Goal: Information Seeking & Learning: Learn about a topic

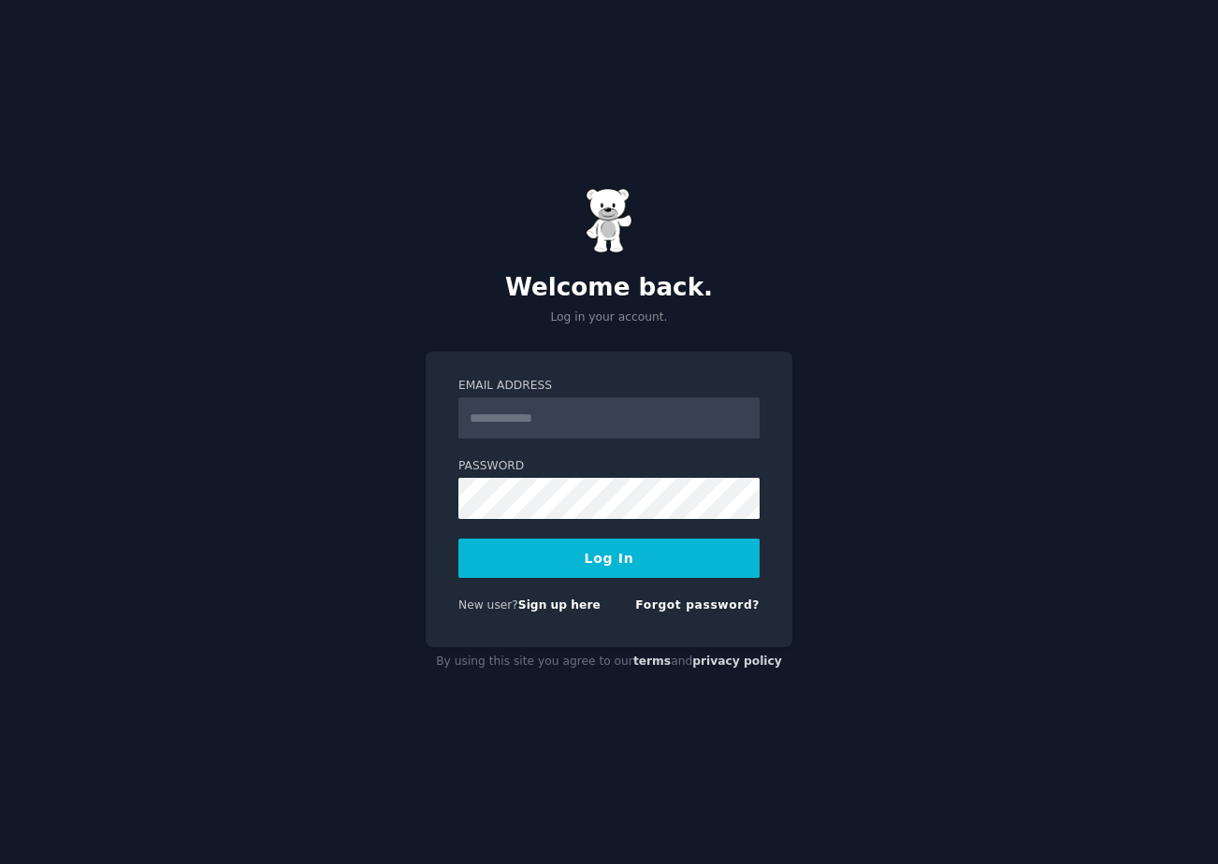
click at [630, 423] on input "Email Address" at bounding box center [608, 418] width 301 height 41
click at [629, 422] on input "Email Address" at bounding box center [608, 418] width 301 height 41
type input "*****"
type input "**********"
click at [458, 539] on button "Log In" at bounding box center [608, 558] width 301 height 39
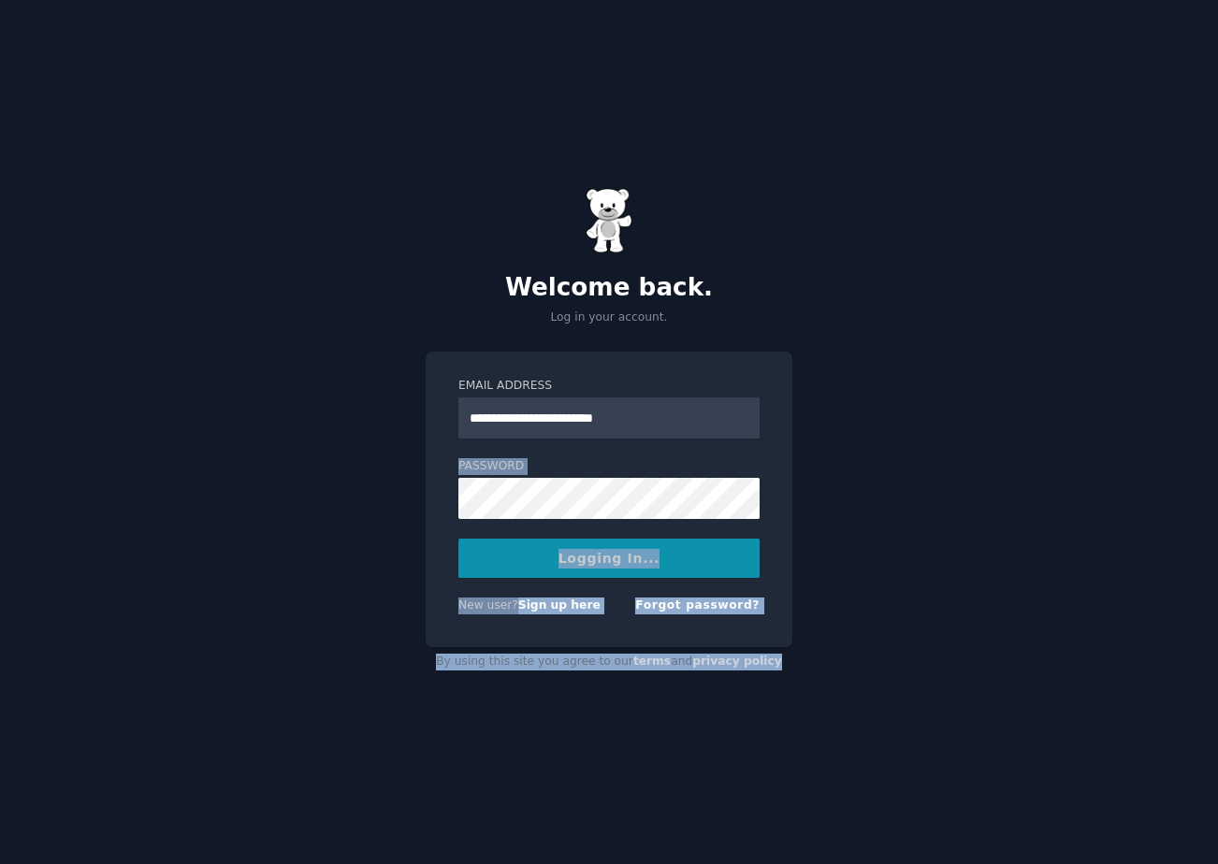
drag, startPoint x: 1208, startPoint y: 661, endPoint x: 1226, endPoint y: 873, distance: 212.2
click at [1217, 863] on html "**********" at bounding box center [609, 432] width 1218 height 864
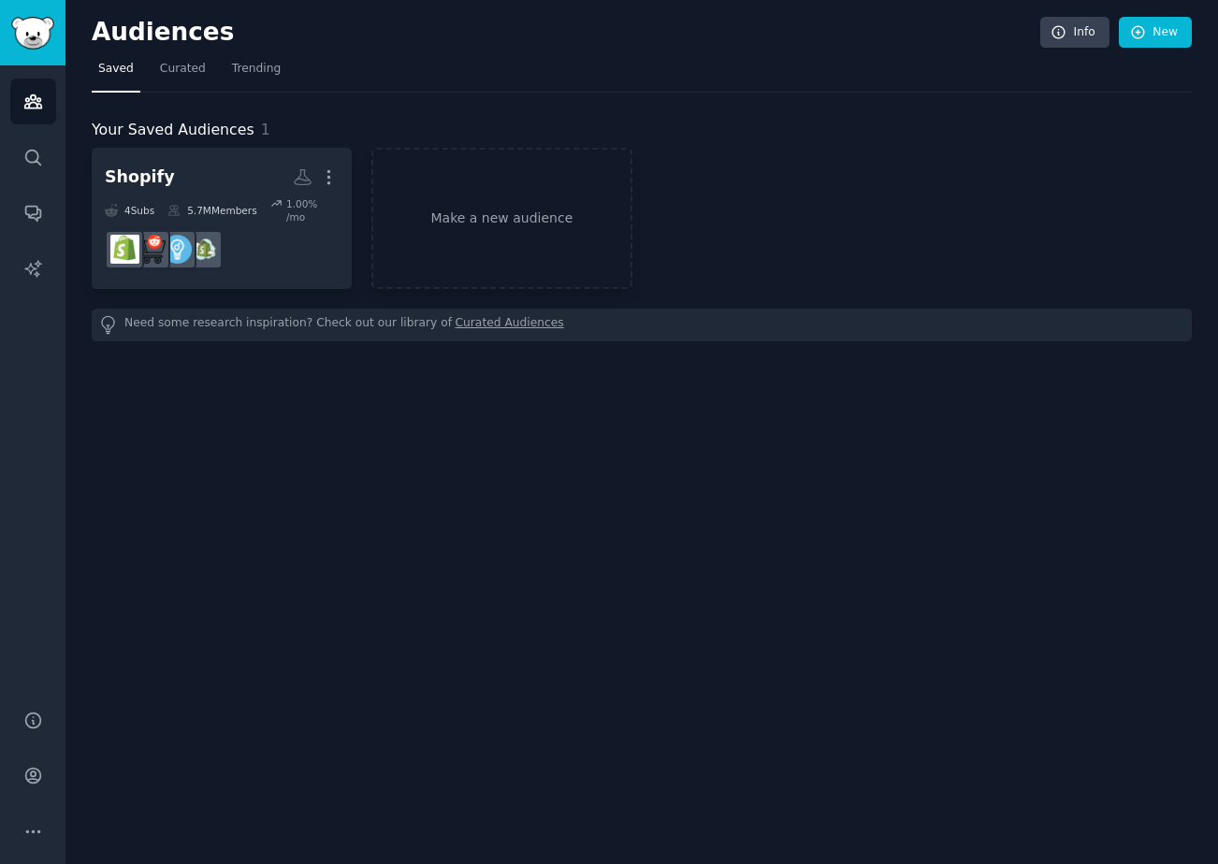
click at [932, 572] on div "Audiences Info New Saved Curated Trending Your Saved Audiences 1 Shopify More 4…" at bounding box center [641, 432] width 1152 height 864
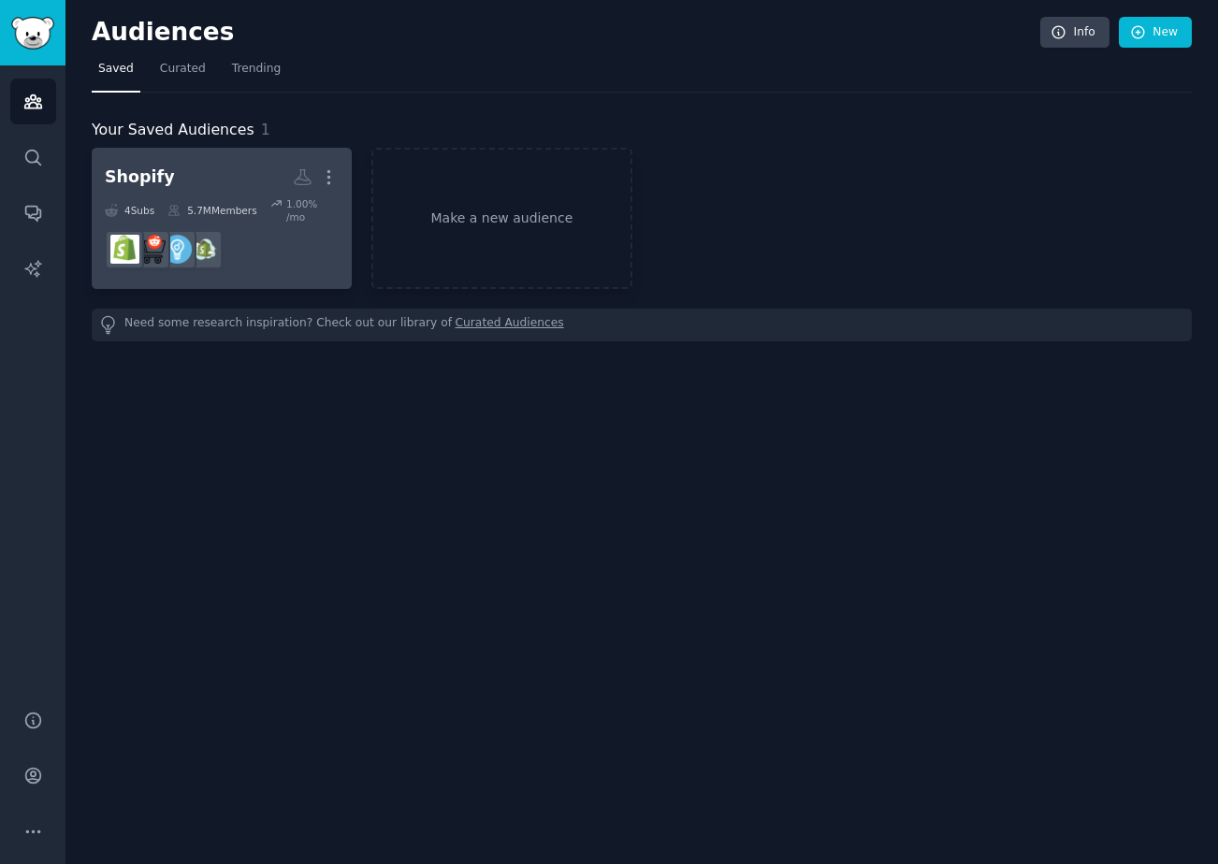
click at [188, 178] on h2 "Shopify More" at bounding box center [222, 177] width 234 height 33
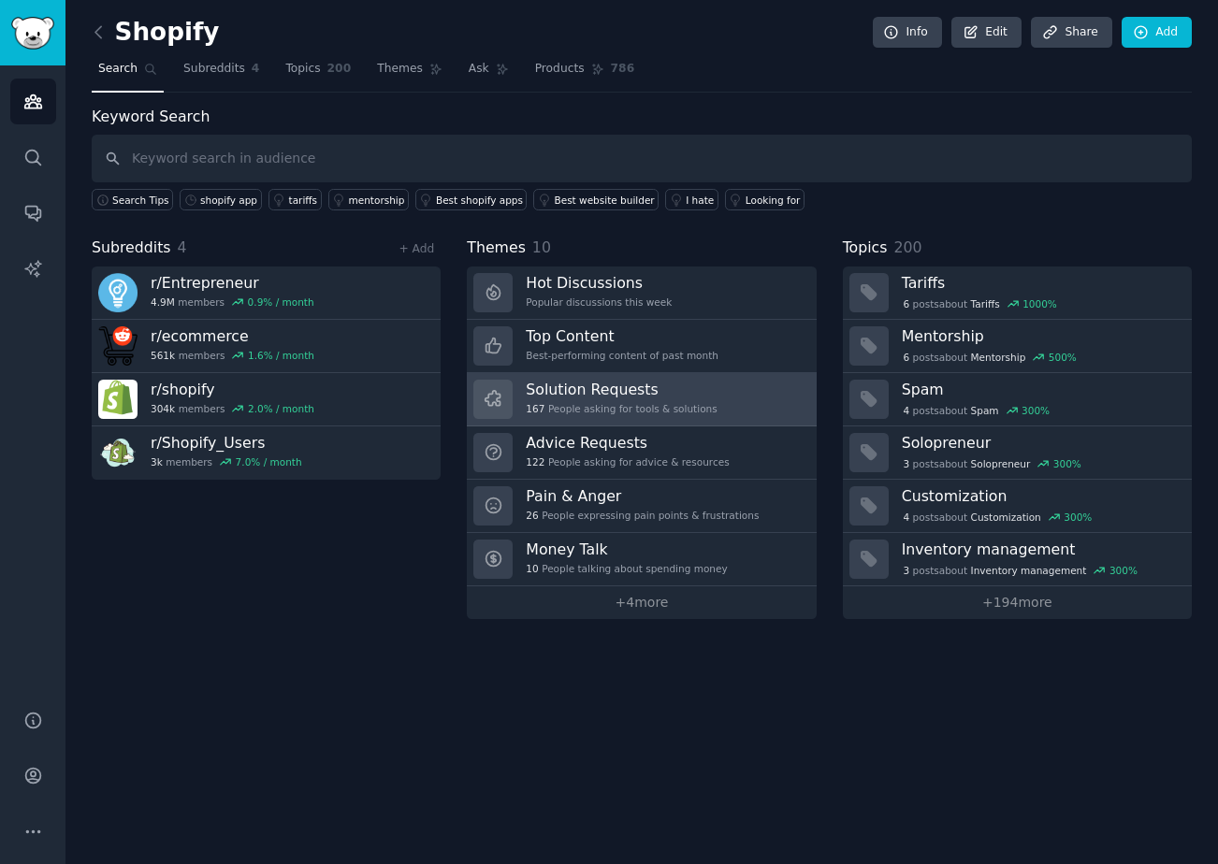
click at [634, 393] on h3 "Solution Requests" at bounding box center [621, 390] width 191 height 20
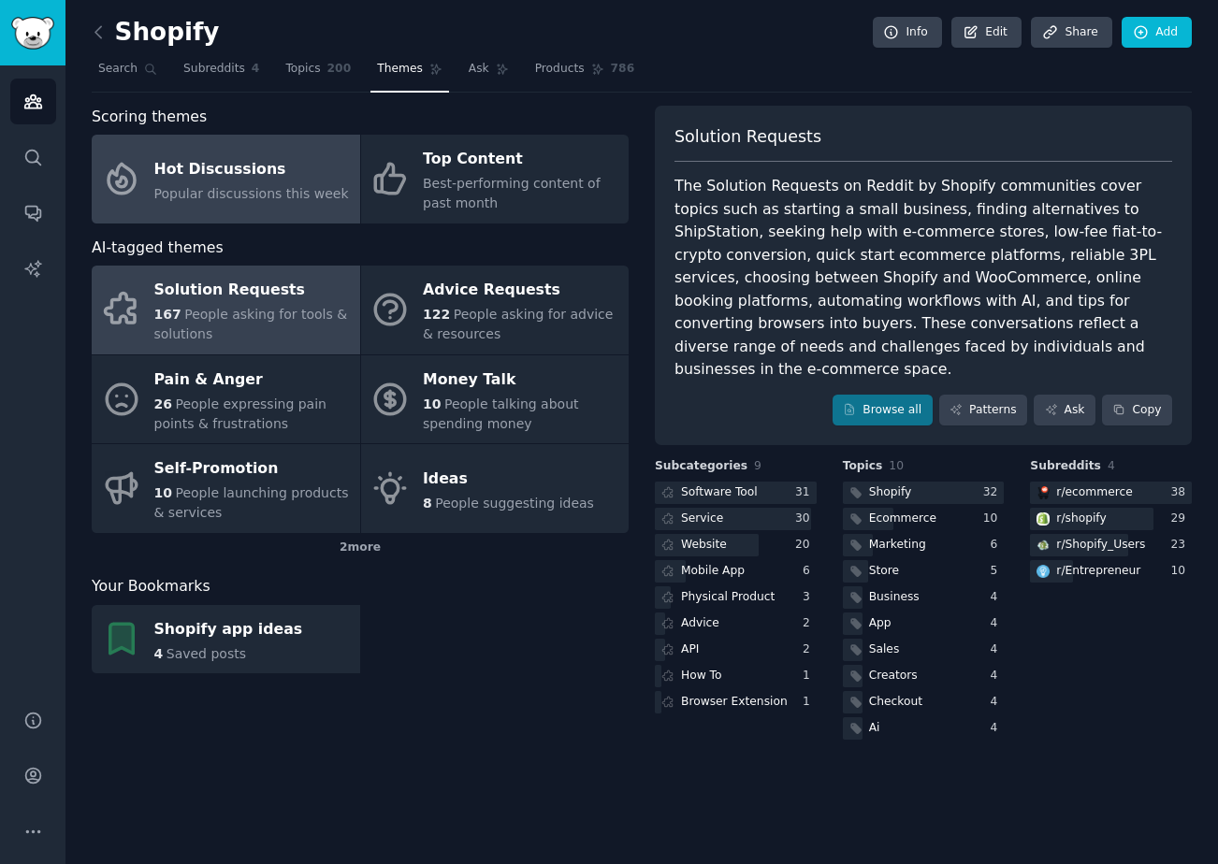
click at [245, 176] on div "Hot Discussions" at bounding box center [251, 169] width 195 height 30
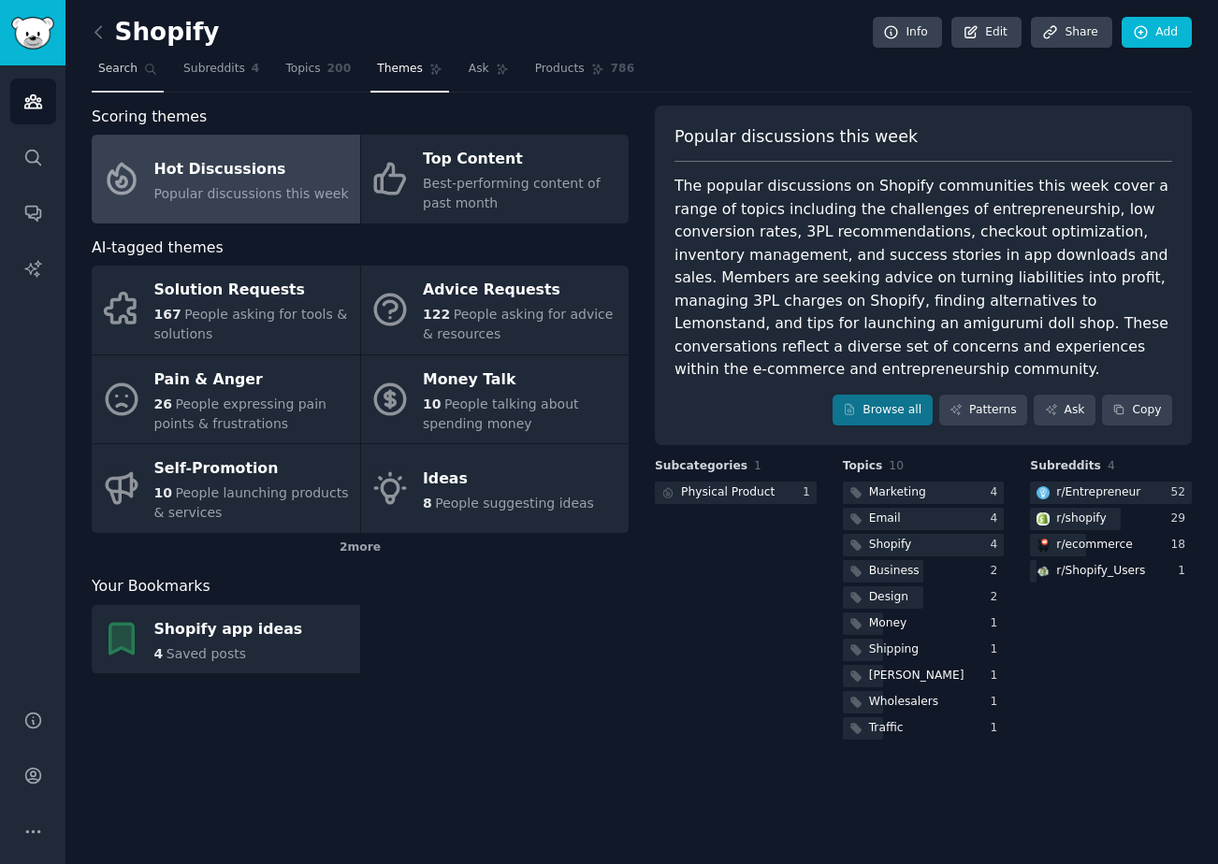
click at [108, 73] on span "Search" at bounding box center [117, 69] width 39 height 17
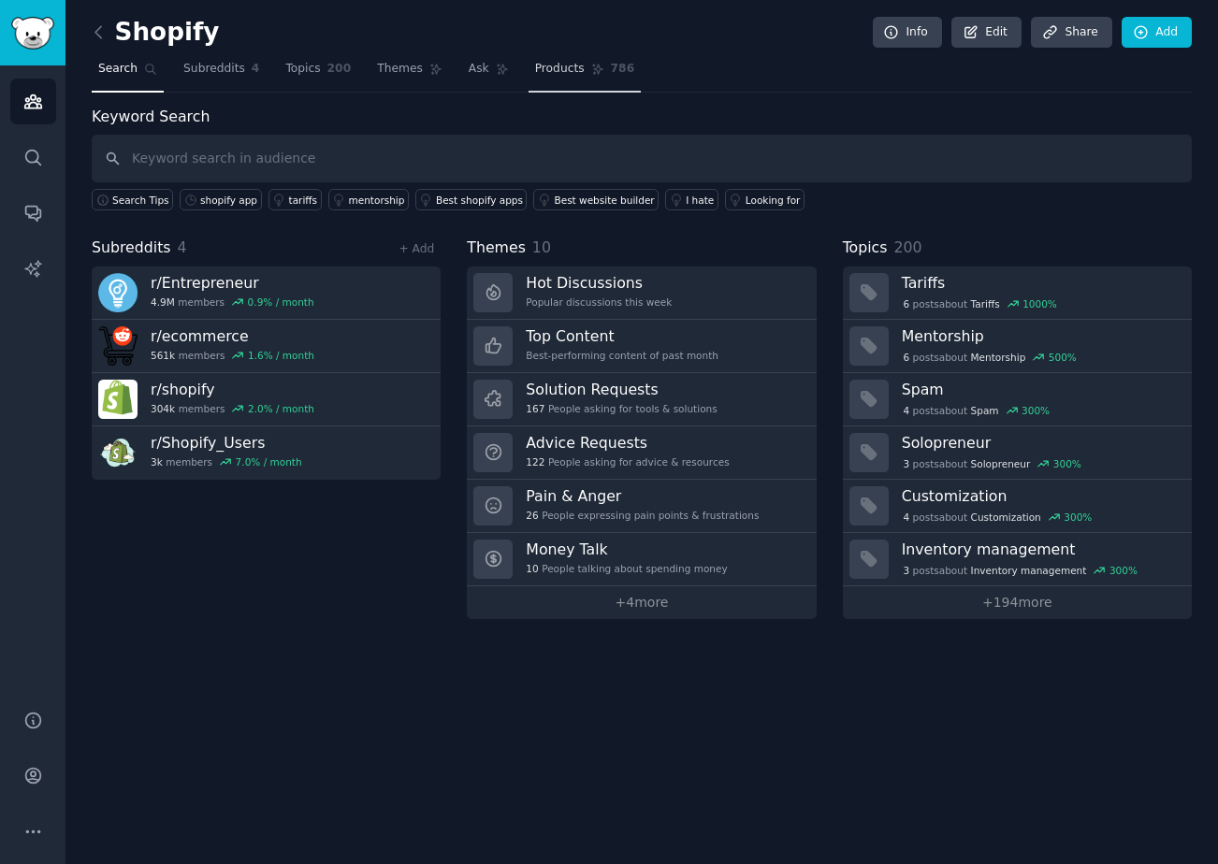
click at [591, 77] on link "Products 786" at bounding box center [584, 73] width 112 height 38
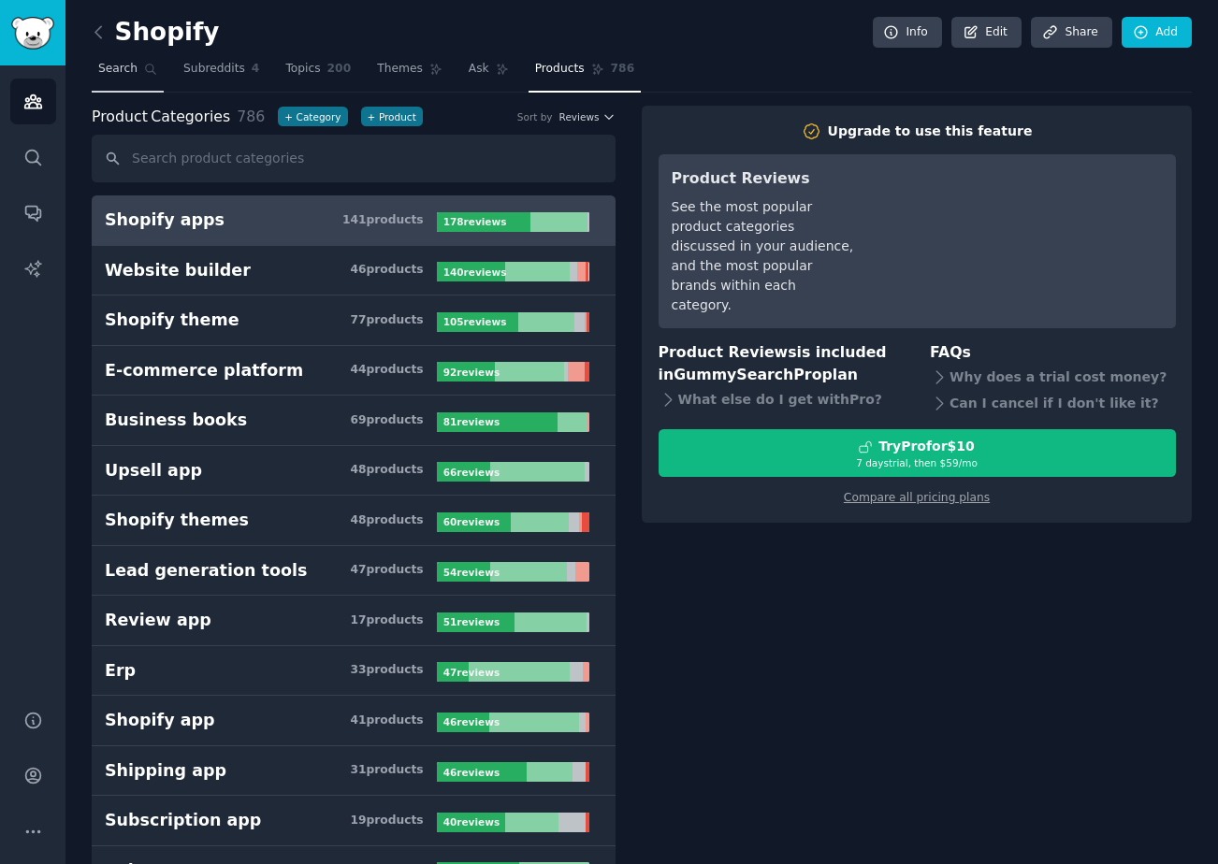
click at [120, 70] on span "Search" at bounding box center [117, 69] width 39 height 17
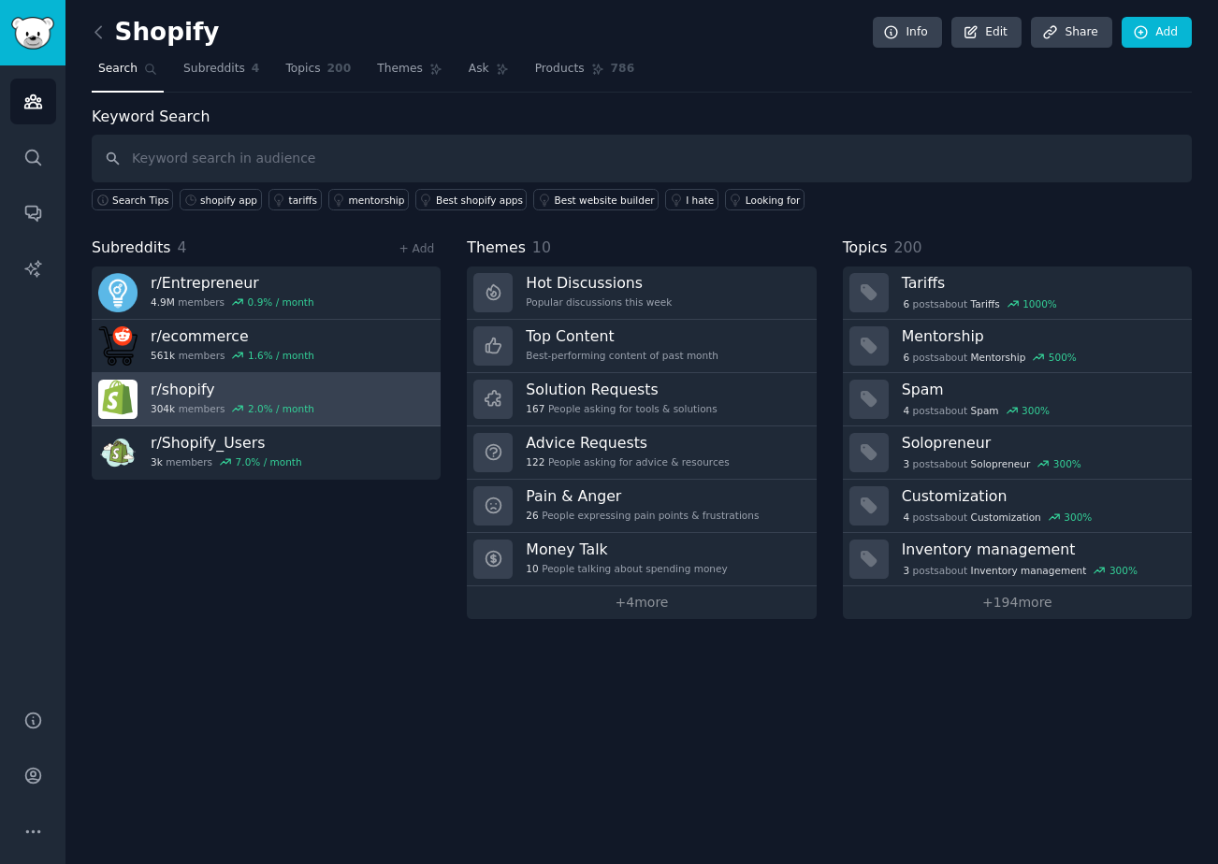
click at [316, 398] on link "r/ shopify 304k members 2.0 % / month" at bounding box center [266, 399] width 349 height 53
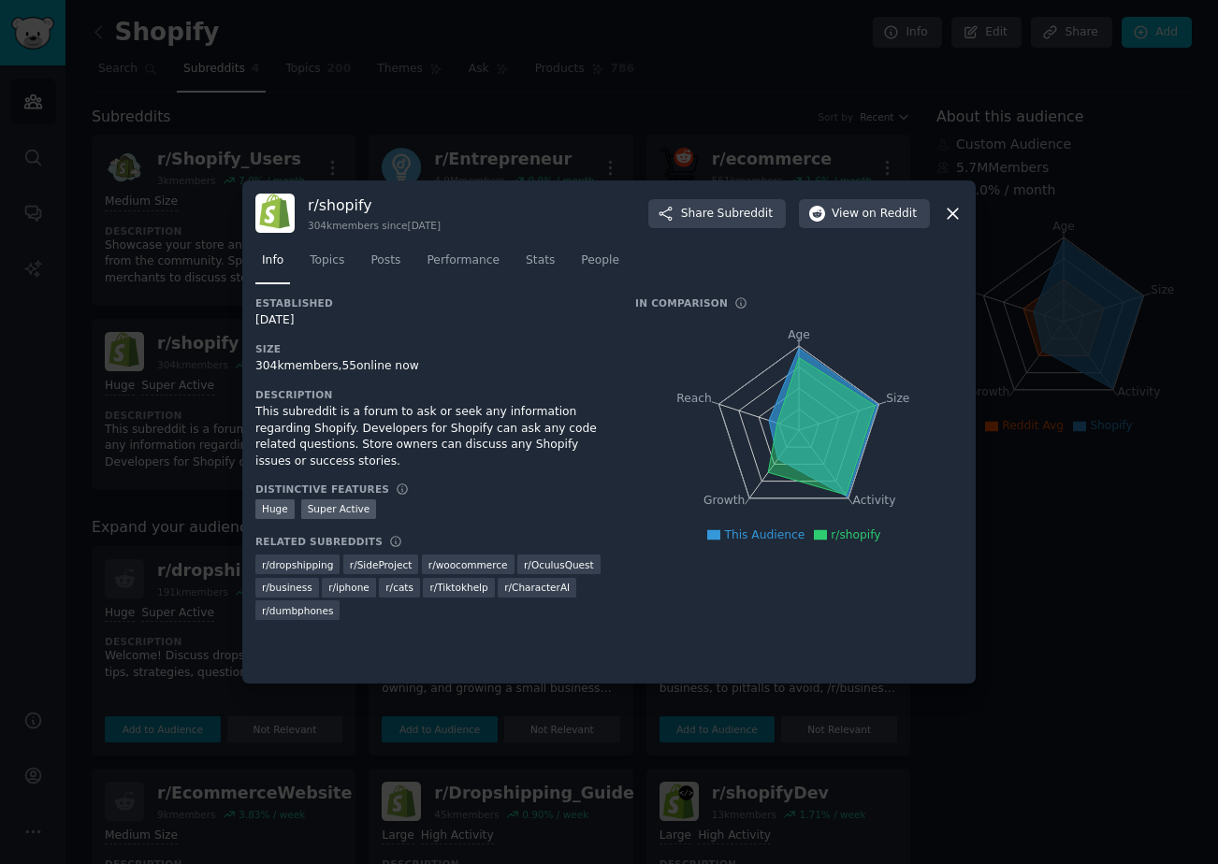
click at [185, 381] on div at bounding box center [609, 432] width 1218 height 864
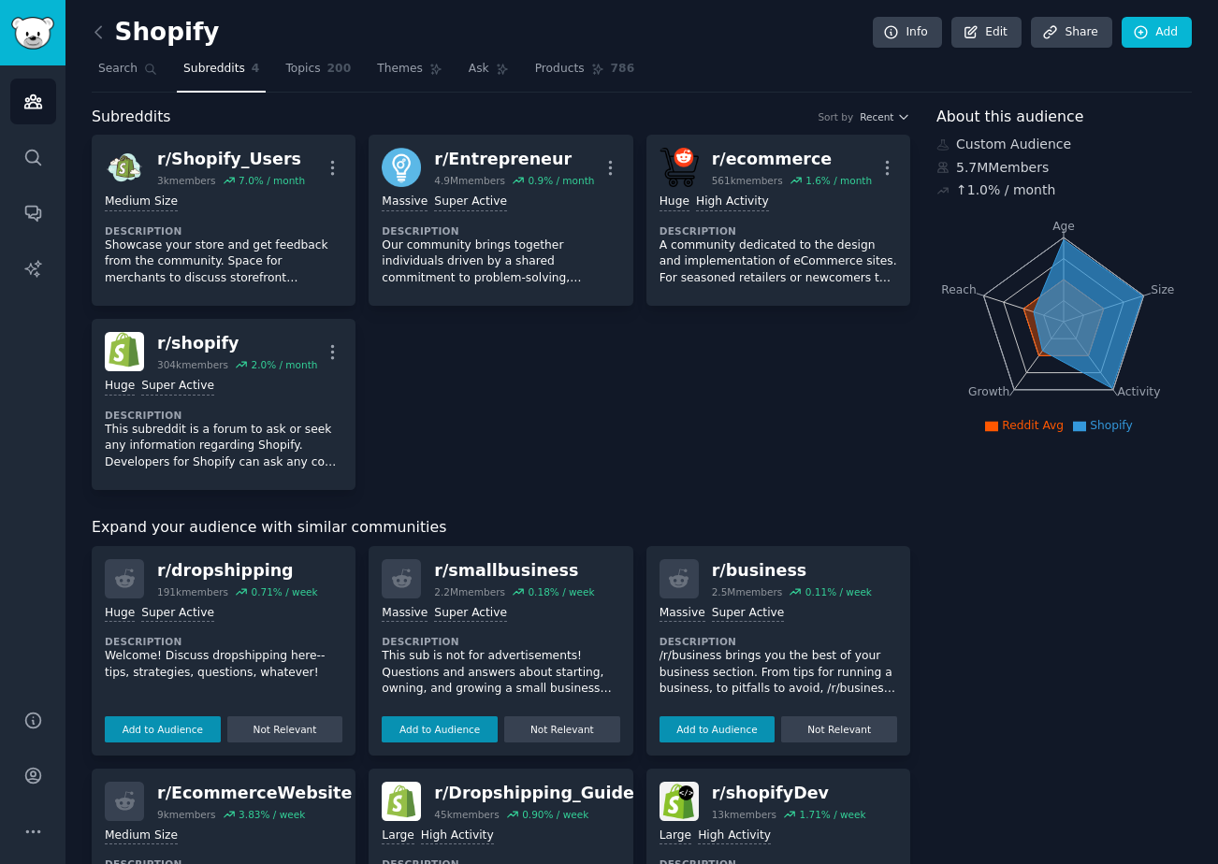
click at [247, 75] on link "Subreddits 4" at bounding box center [221, 73] width 89 height 38
click at [299, 86] on link "Topics 200" at bounding box center [318, 73] width 79 height 38
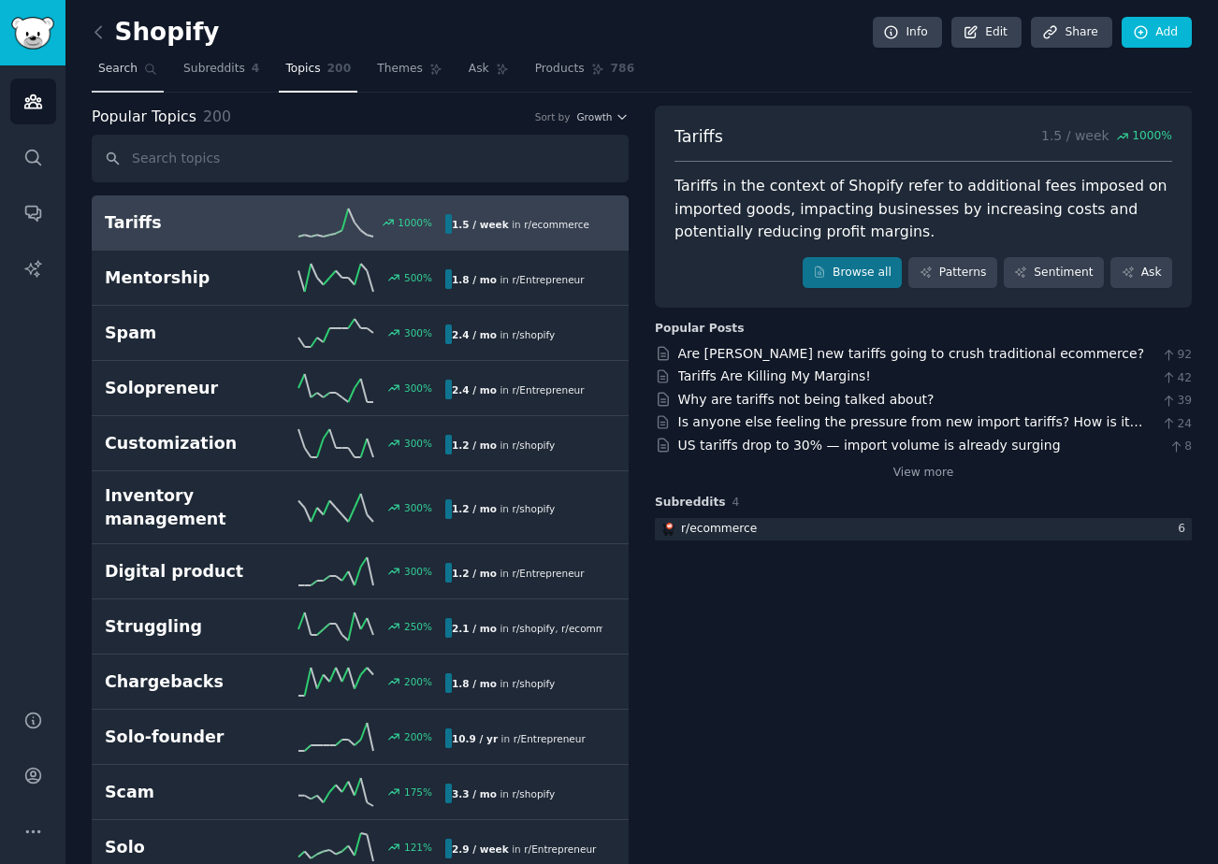
click at [127, 86] on link "Search" at bounding box center [128, 73] width 72 height 38
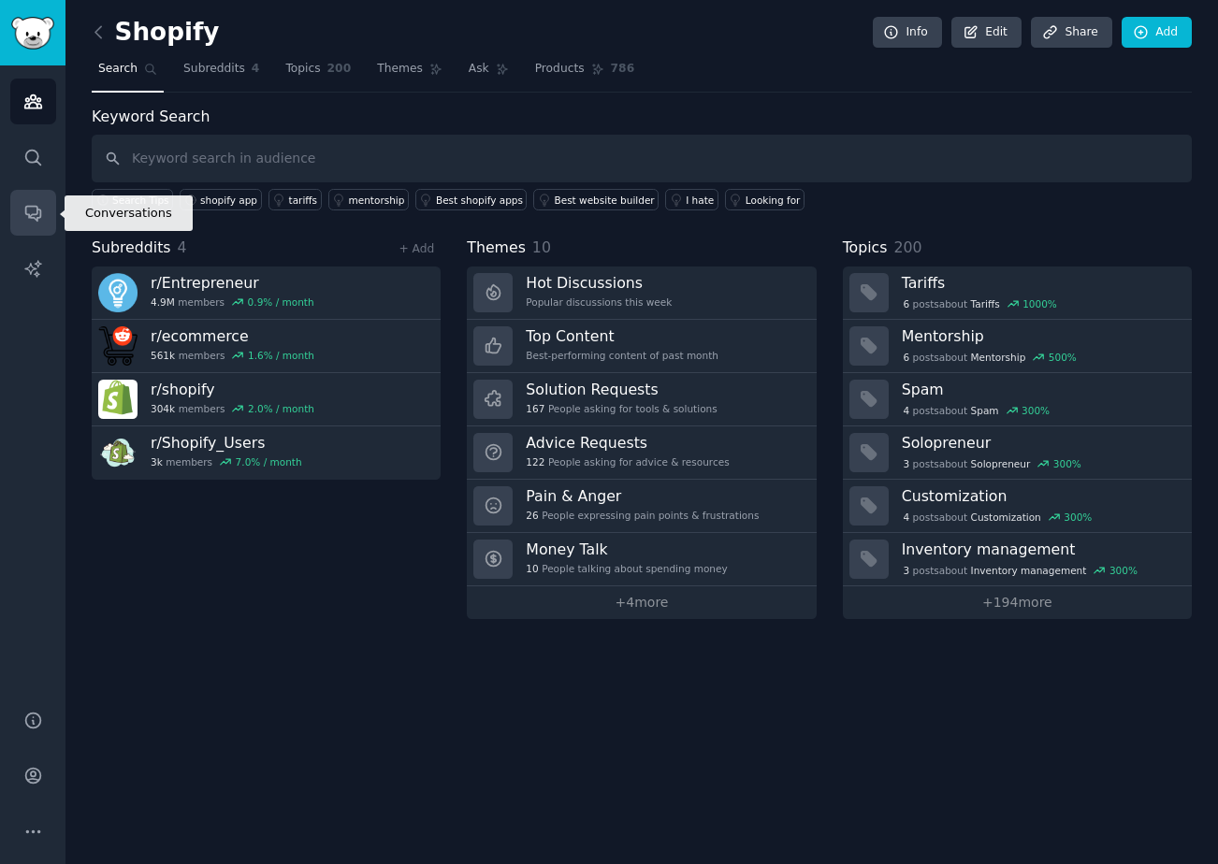
click at [40, 193] on link "Conversations" at bounding box center [33, 213] width 46 height 46
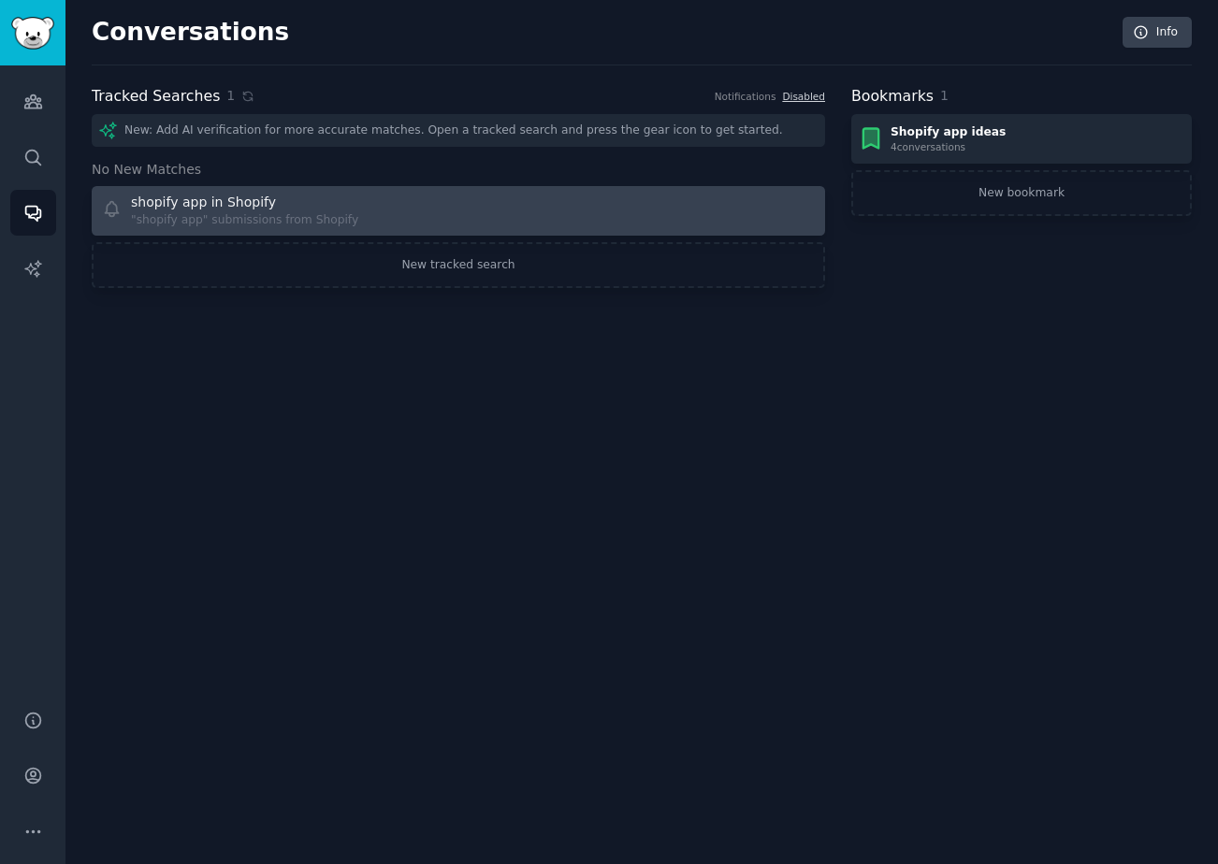
click at [257, 206] on div "shopify app in Shopify" at bounding box center [203, 203] width 145 height 20
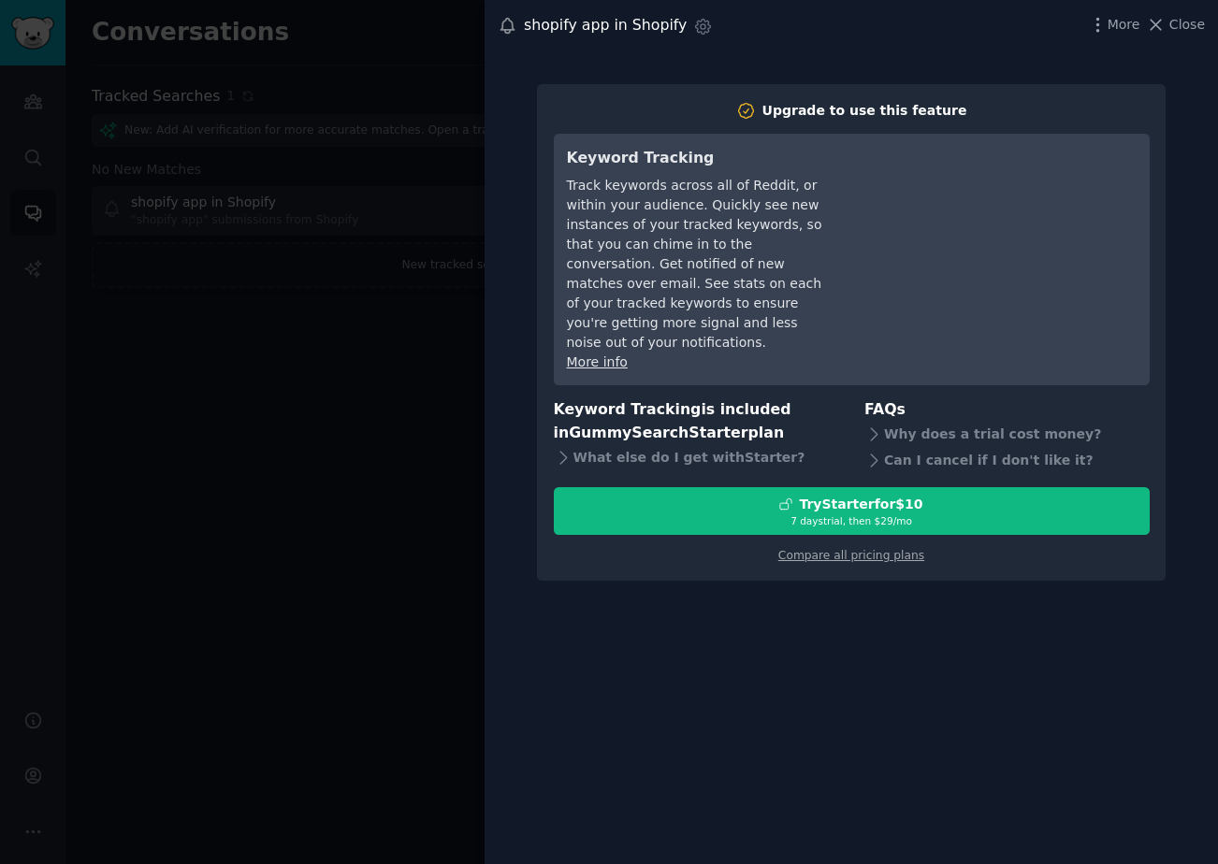
click at [350, 430] on div at bounding box center [609, 432] width 1218 height 864
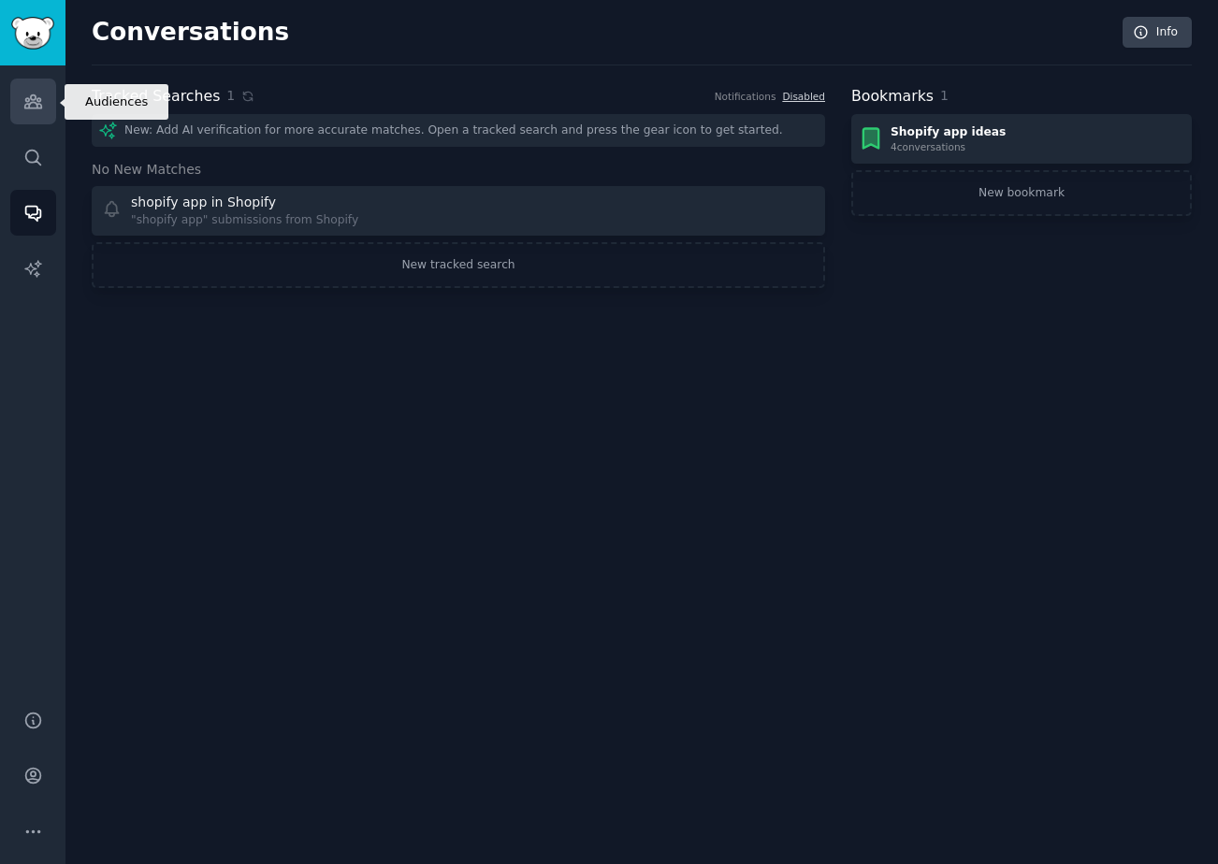
click at [38, 94] on icon "Sidebar" at bounding box center [33, 102] width 20 height 20
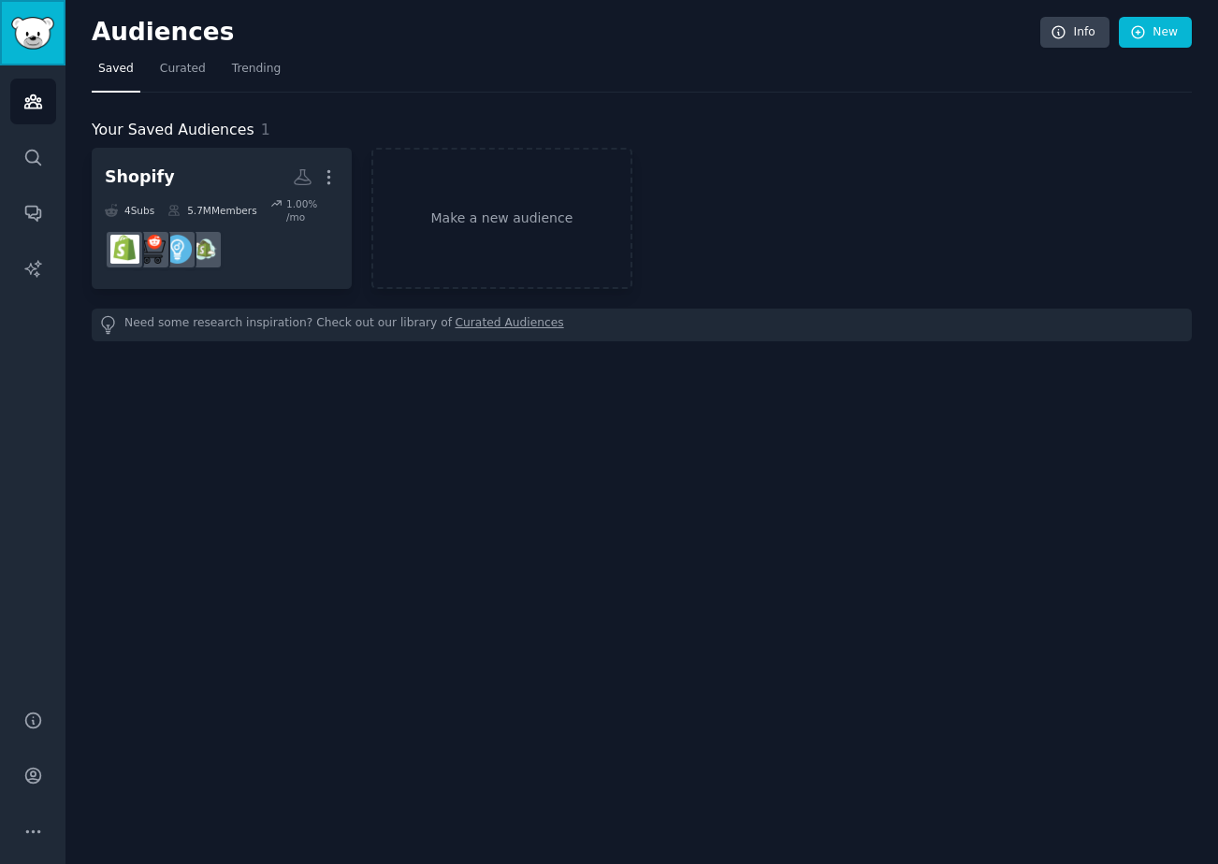
click at [37, 53] on link "Sidebar" at bounding box center [32, 32] width 65 height 65
click at [47, 104] on link "Audiences" at bounding box center [33, 102] width 46 height 46
click at [41, 106] on icon "Sidebar" at bounding box center [33, 102] width 20 height 20
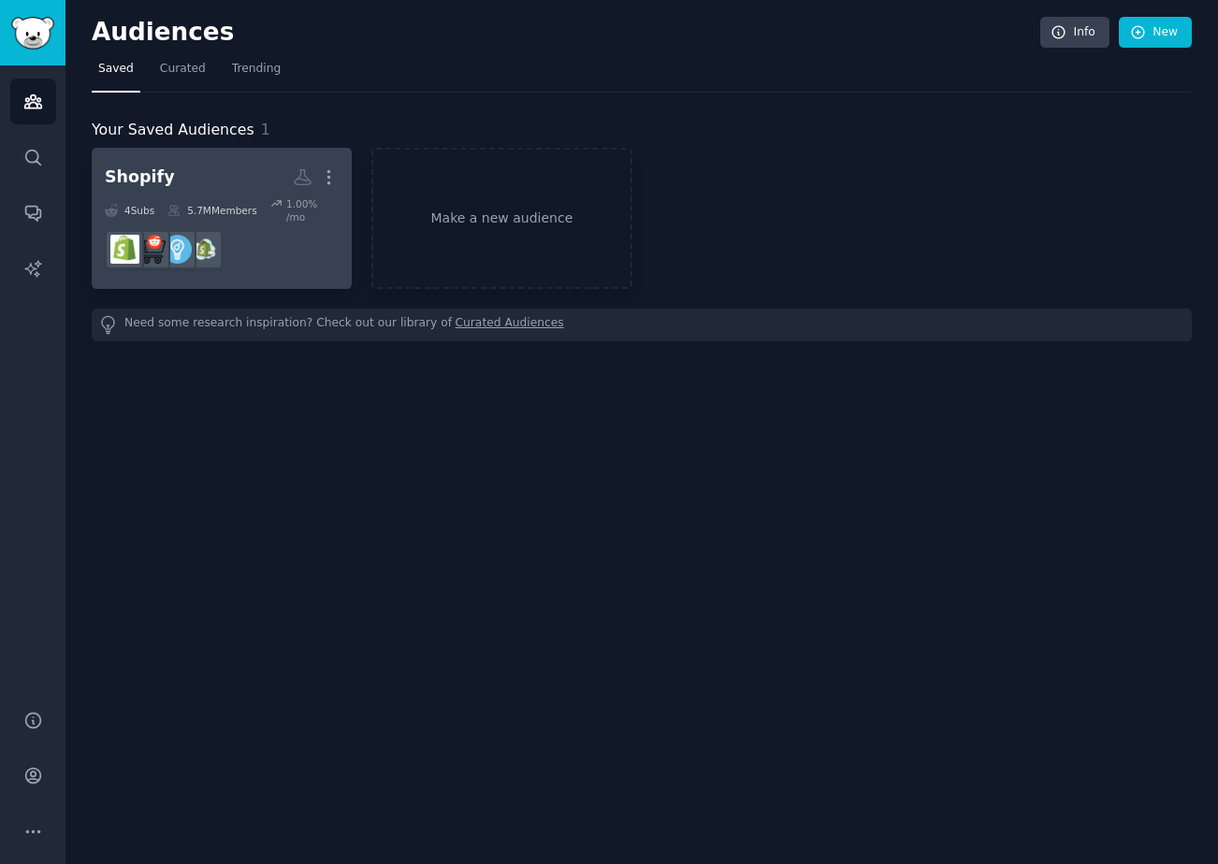
click at [175, 170] on h2 "Shopify More" at bounding box center [222, 177] width 234 height 33
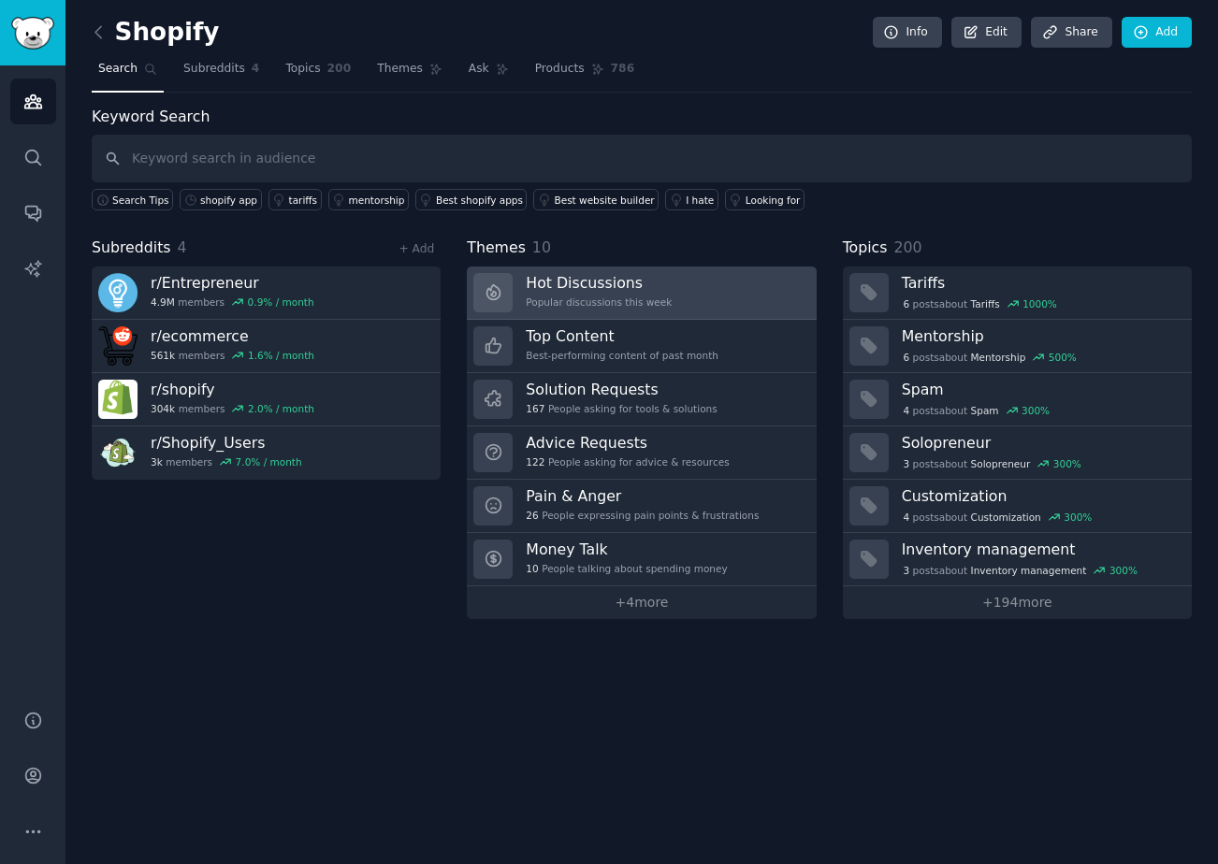
click at [545, 295] on div "Hot Discussions Popular discussions this week" at bounding box center [599, 292] width 146 height 39
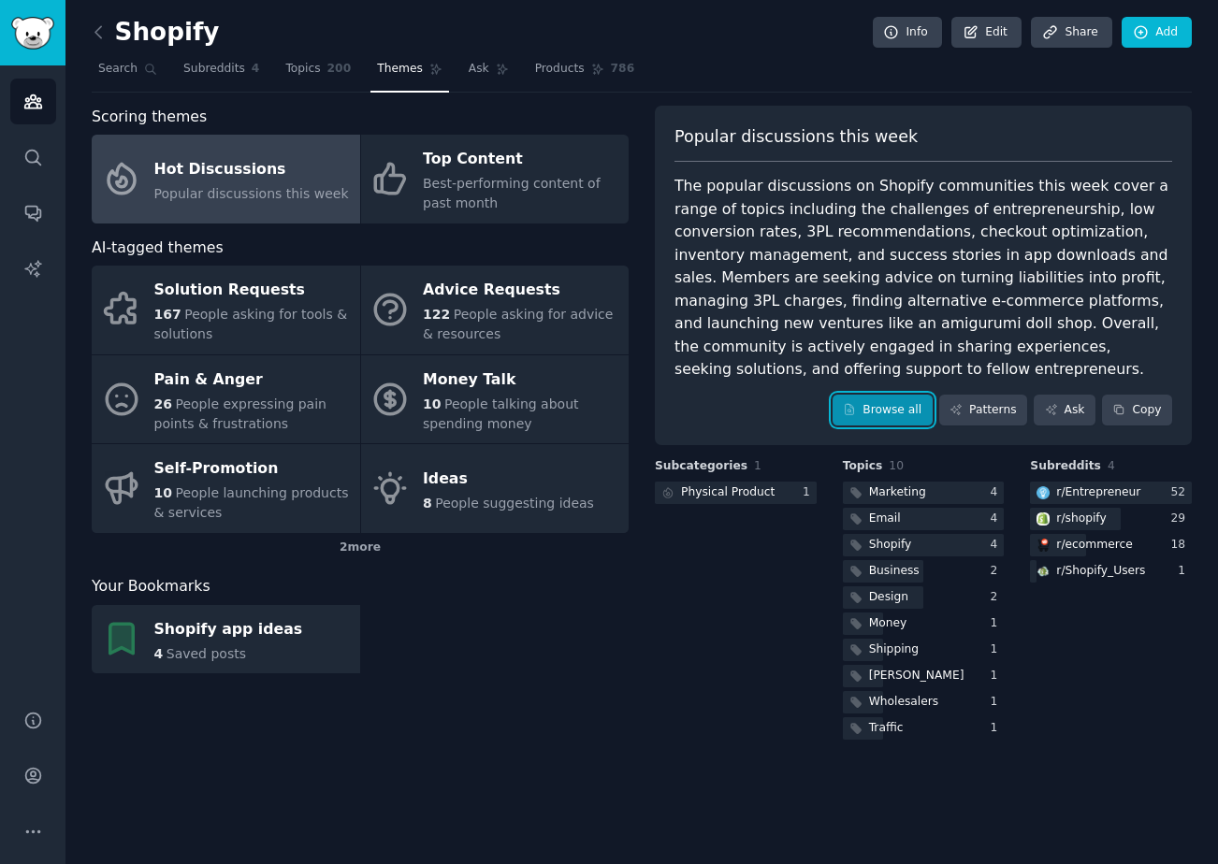
click at [883, 408] on link "Browse all" at bounding box center [883, 411] width 100 height 32
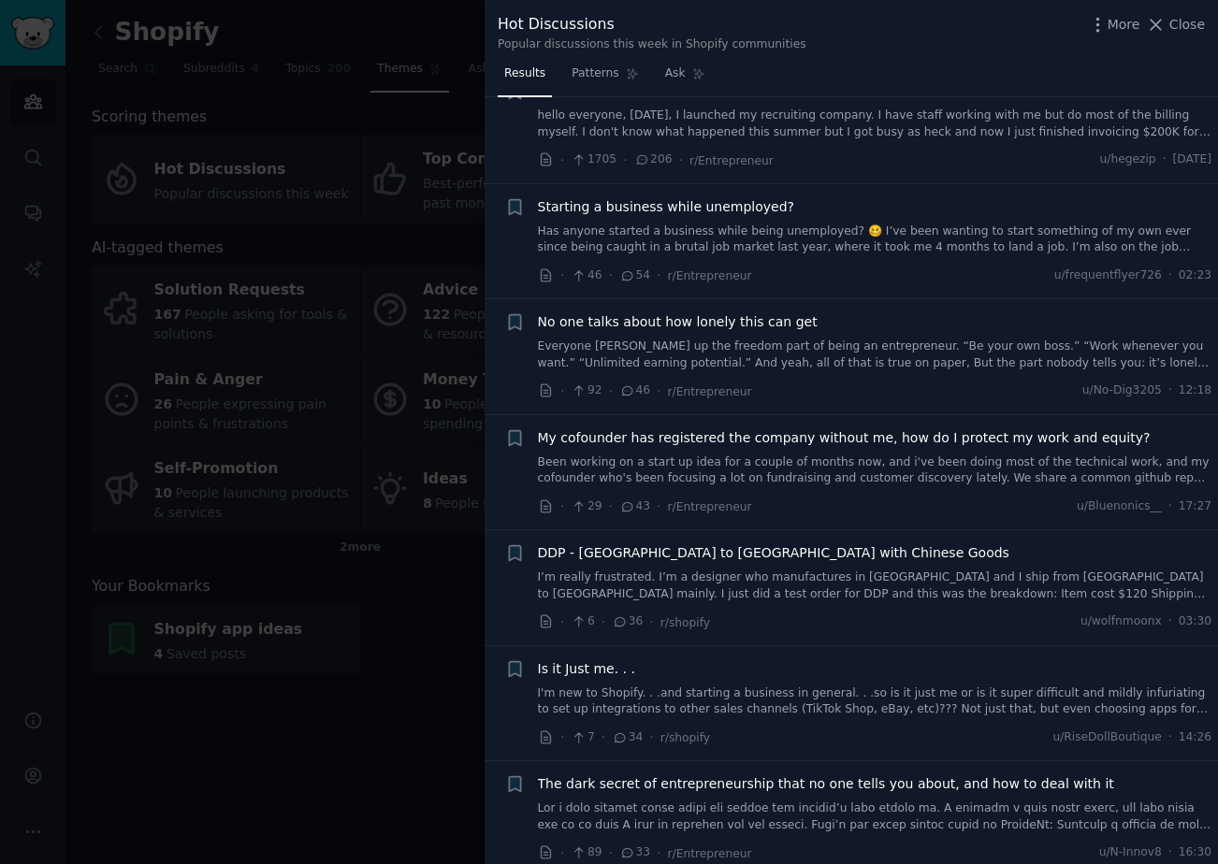
scroll to position [87, 0]
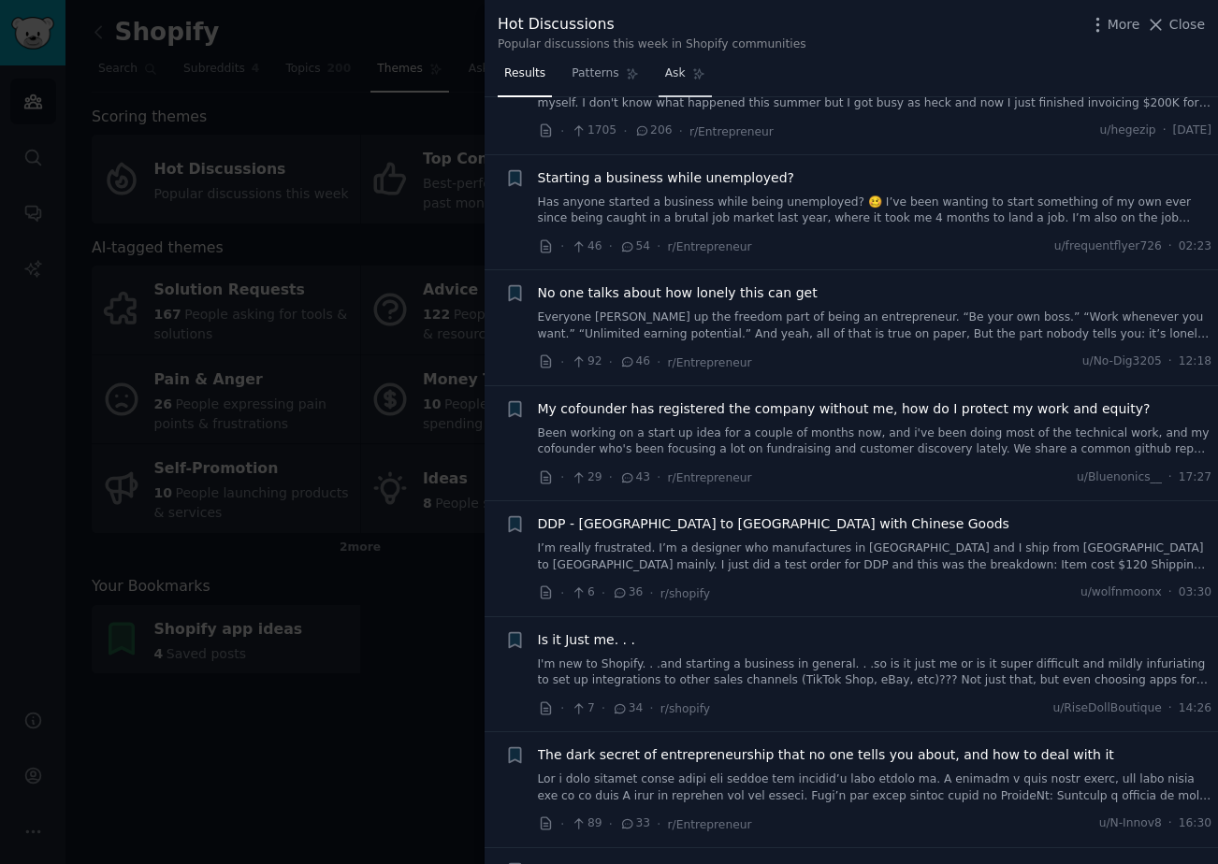
click at [675, 85] on link "Ask" at bounding box center [685, 78] width 53 height 38
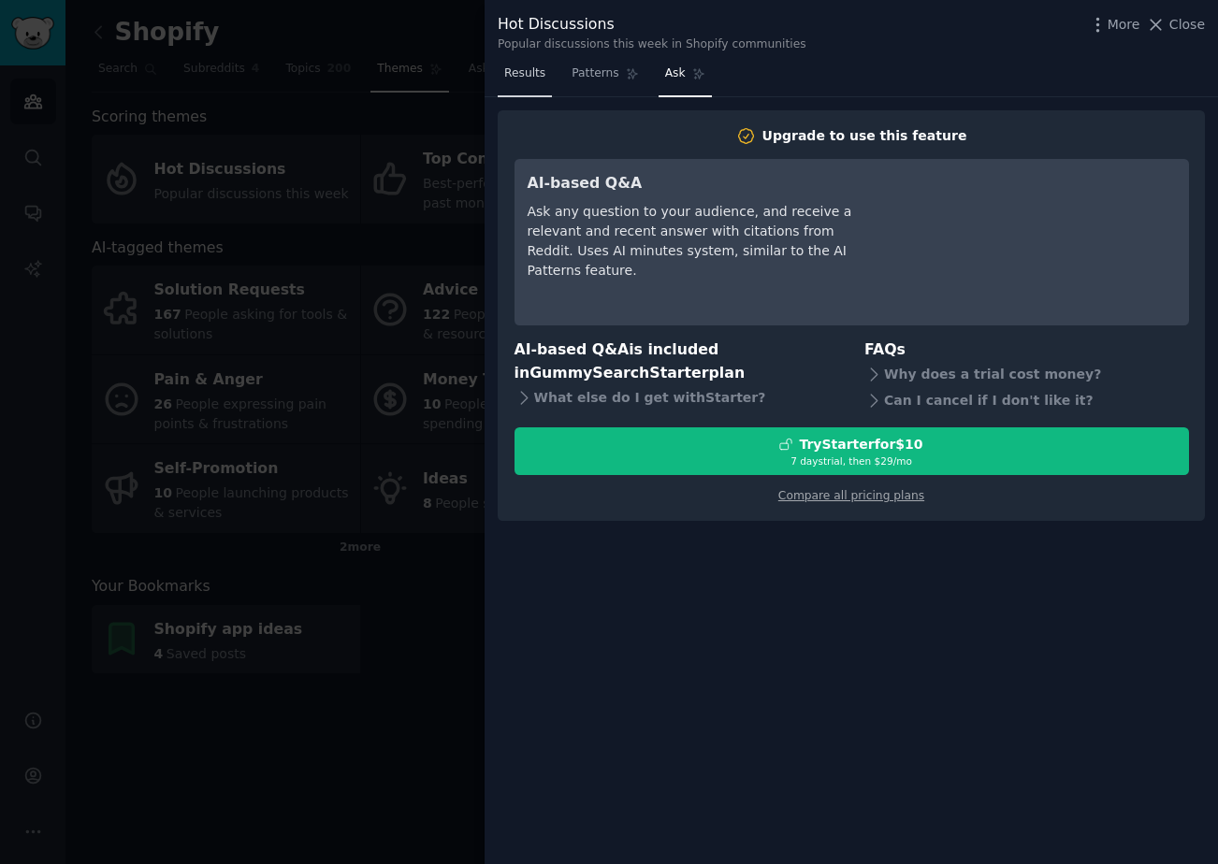
click at [531, 77] on span "Results" at bounding box center [524, 73] width 41 height 17
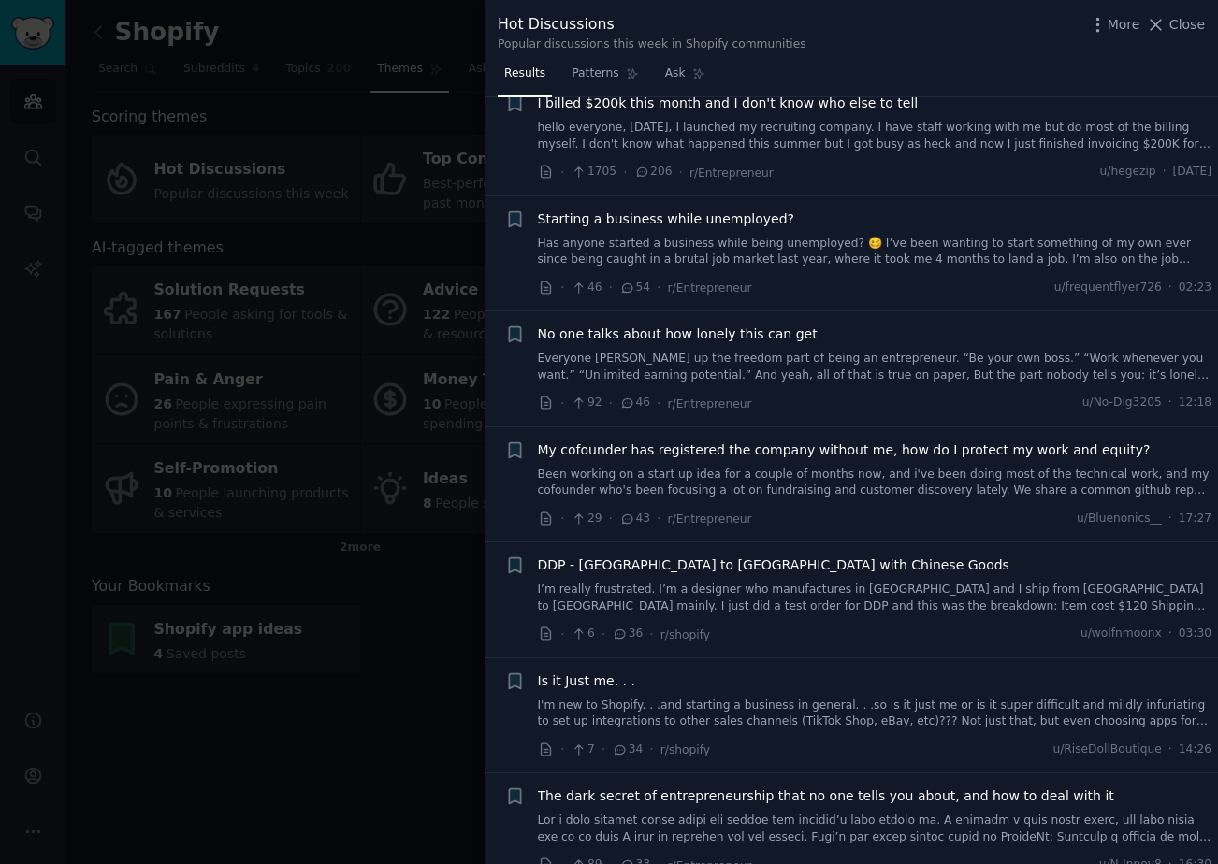
scroll to position [61, 0]
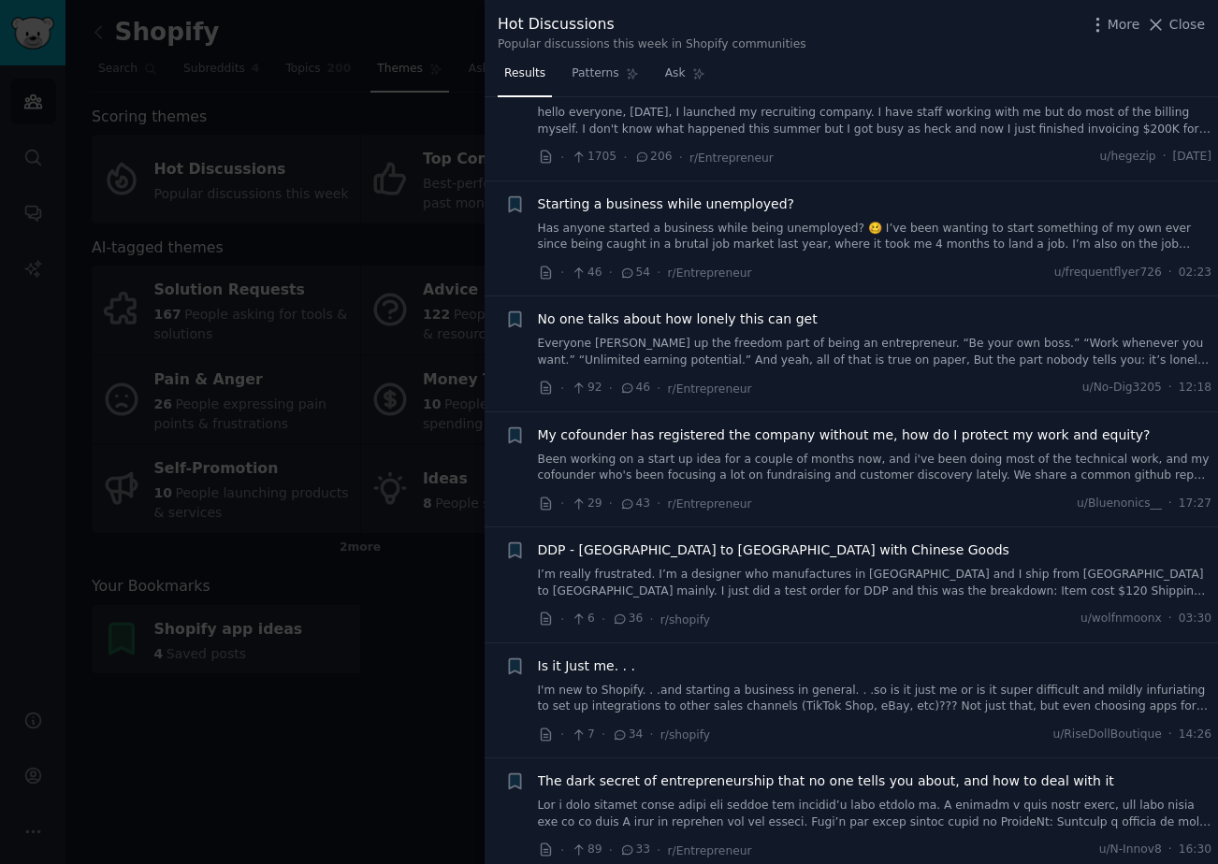
click at [735, 319] on span "No one talks about how lonely this can get" at bounding box center [678, 320] width 280 height 20
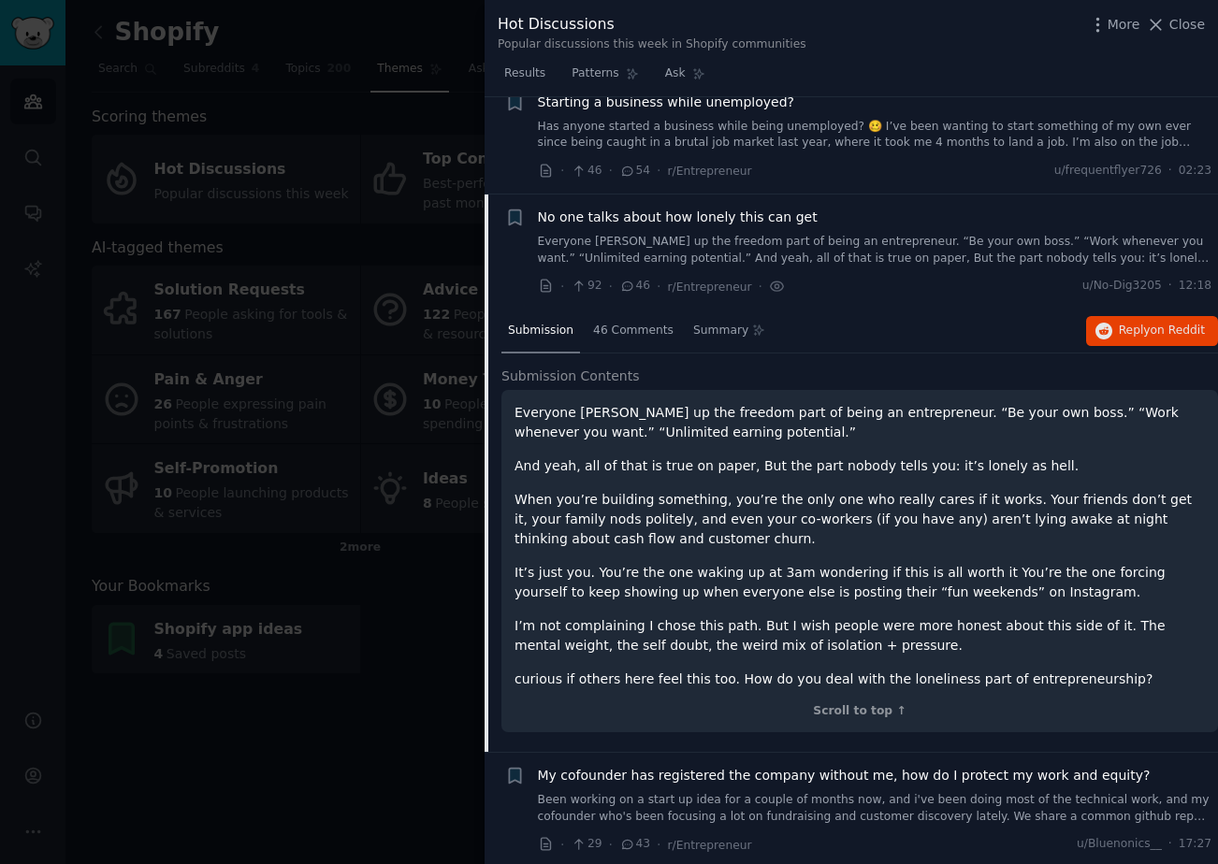
scroll to position [260, 0]
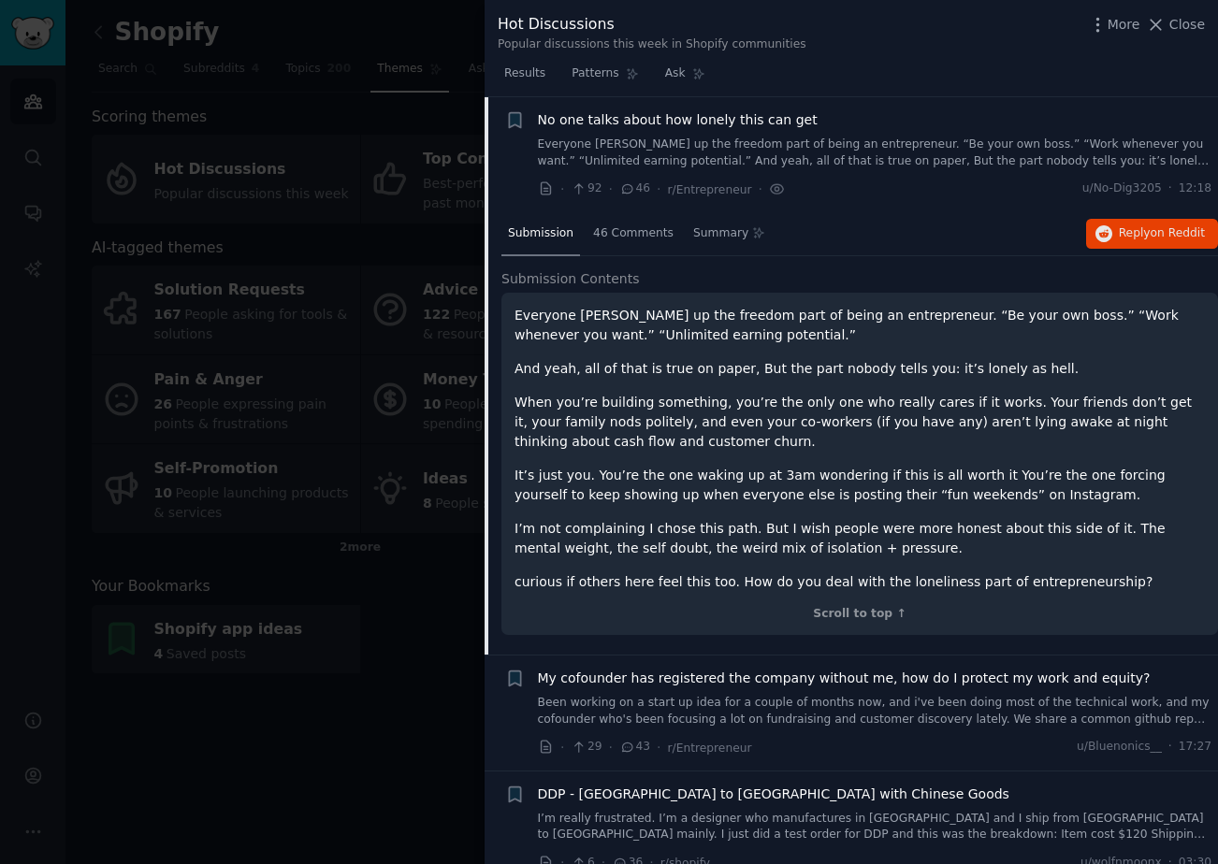
click at [895, 493] on p "It’s just you. You’re the one waking up at 3am wondering if this is all worth i…" at bounding box center [859, 485] width 690 height 39
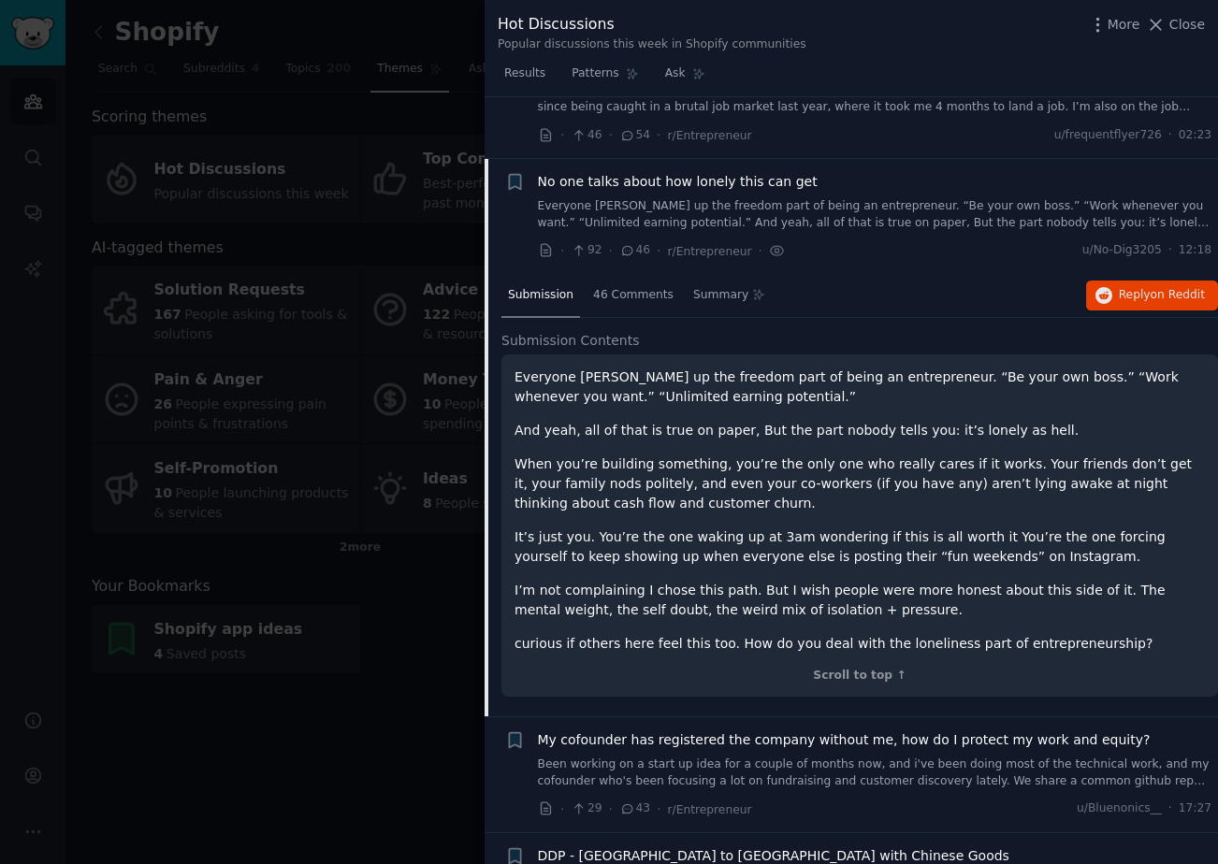
scroll to position [192, 0]
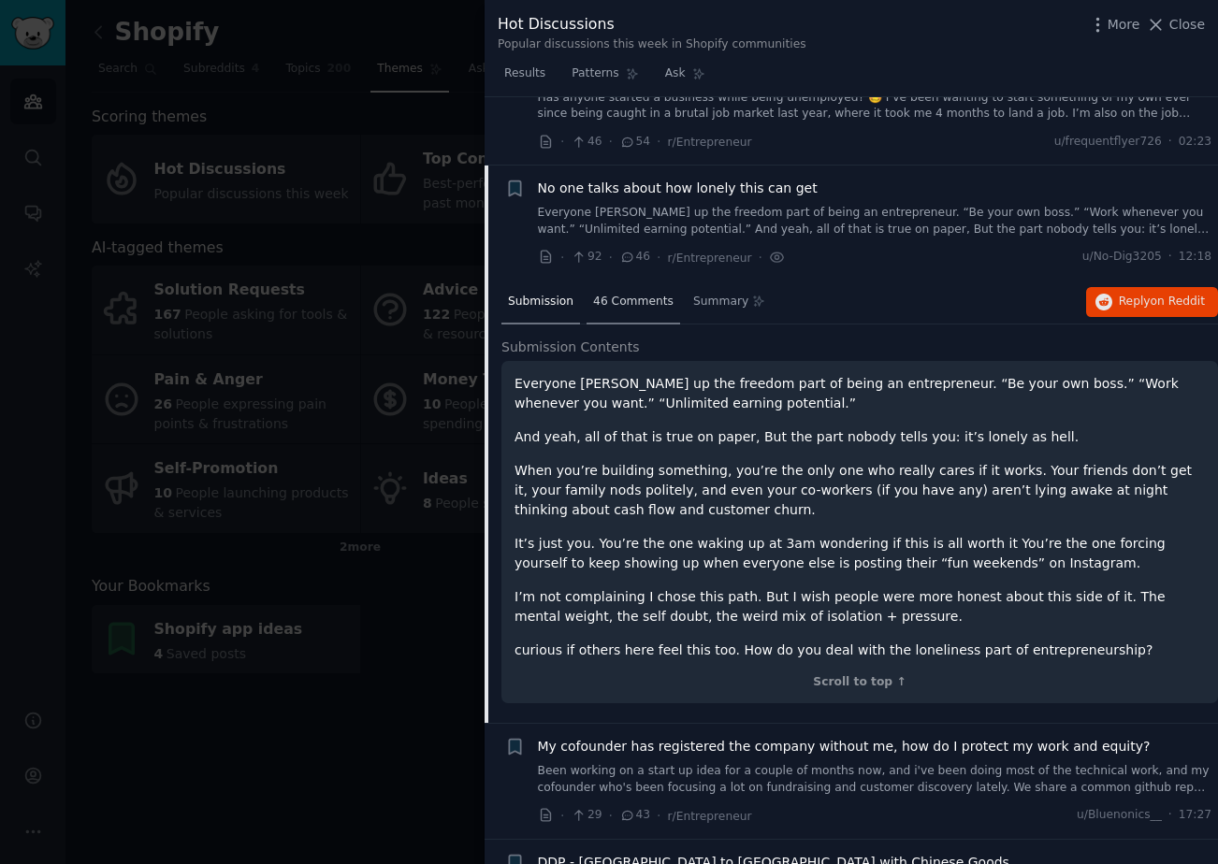
click at [636, 316] on div "46 Comments" at bounding box center [633, 303] width 94 height 45
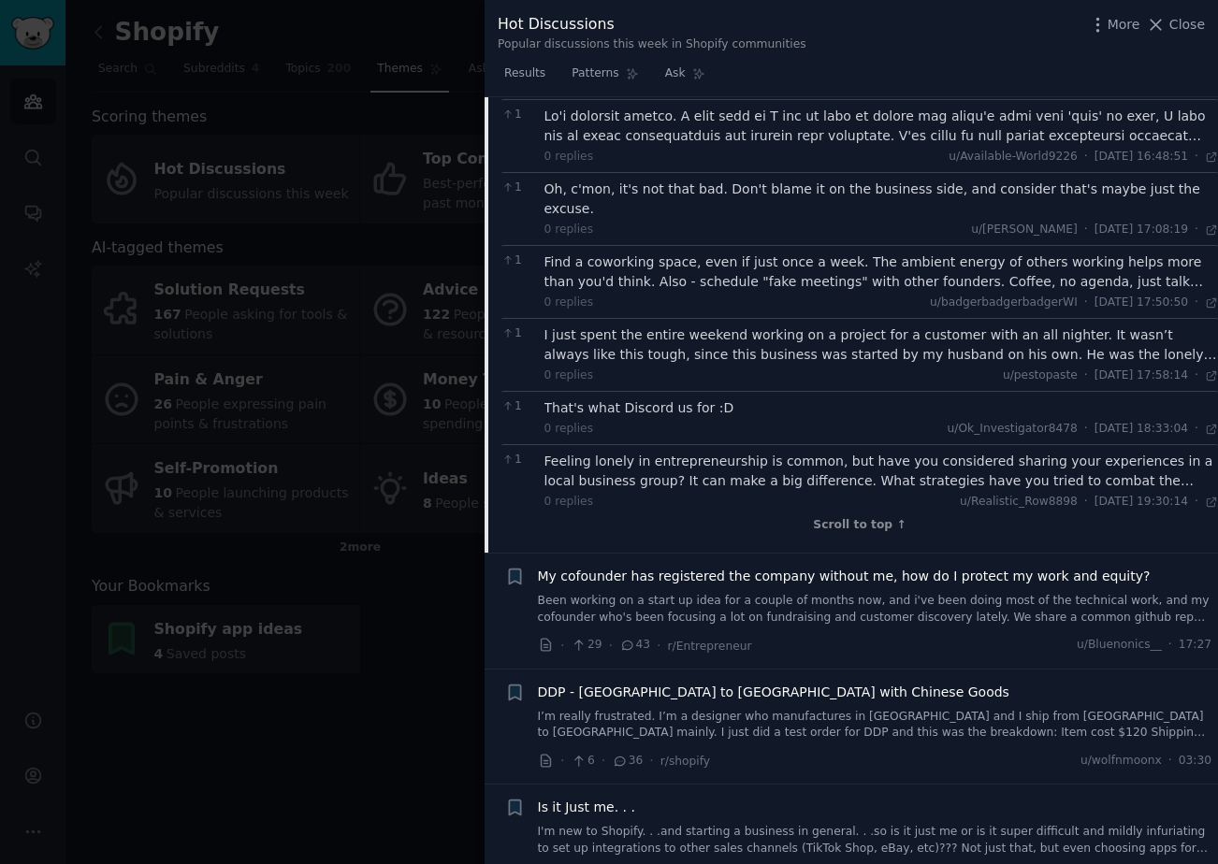
scroll to position [2161, 0]
click at [394, 608] on div at bounding box center [609, 432] width 1218 height 864
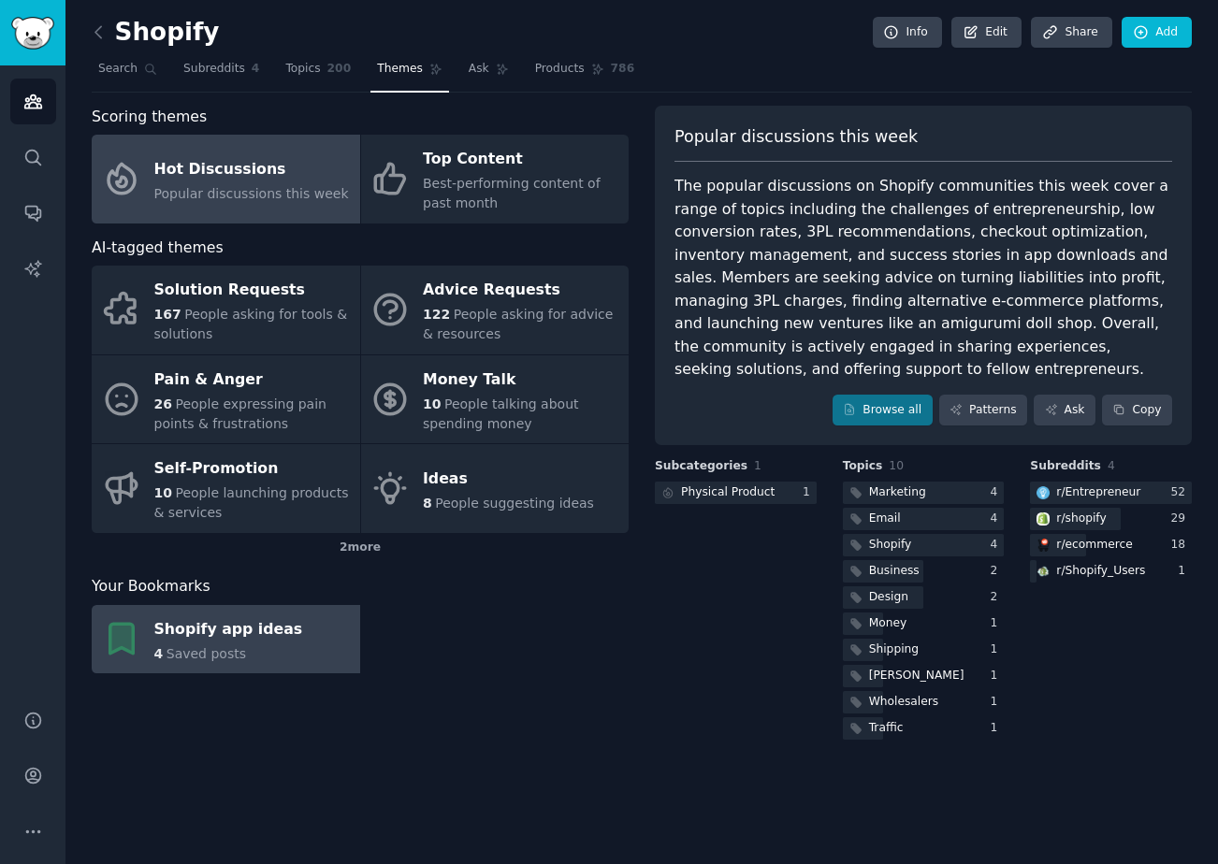
click at [277, 644] on div "4 Saved posts" at bounding box center [228, 654] width 149 height 20
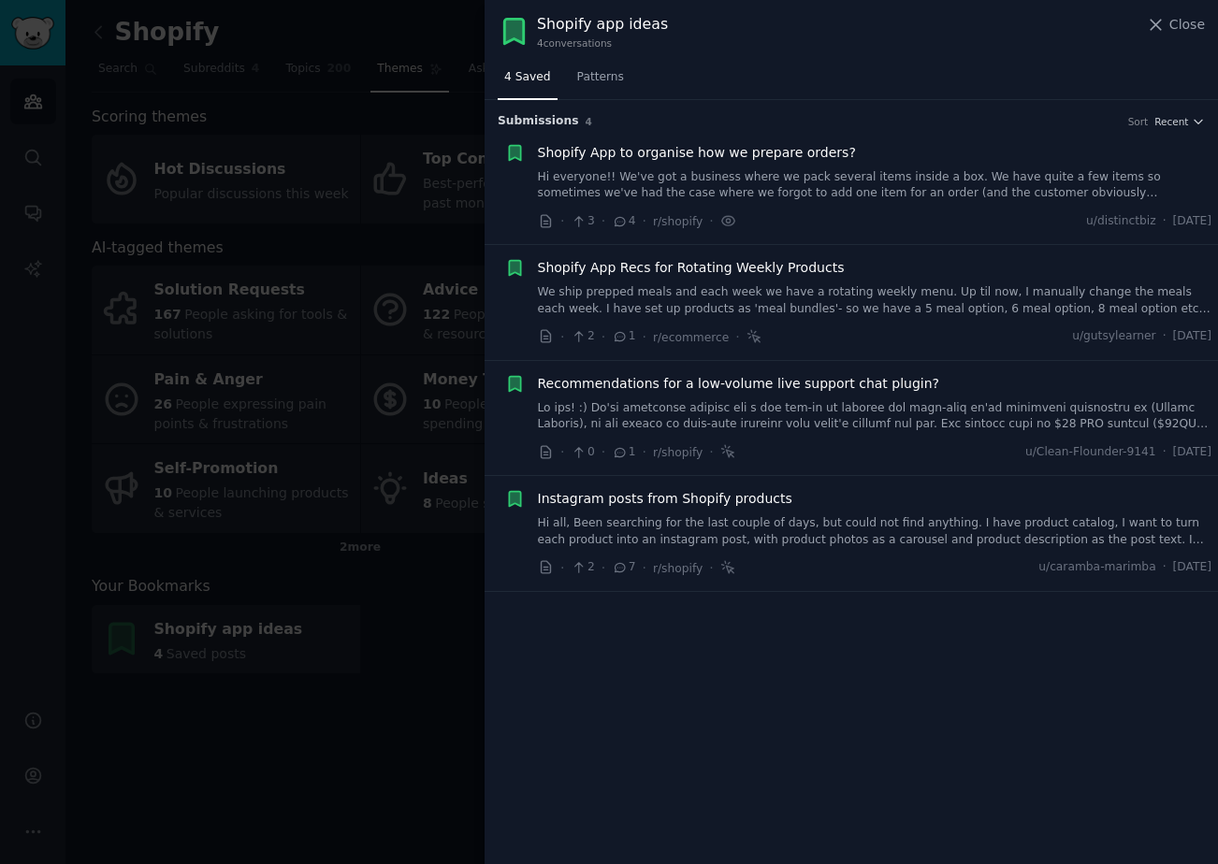
click at [742, 496] on span "Instagram posts from Shopify products" at bounding box center [665, 499] width 254 height 20
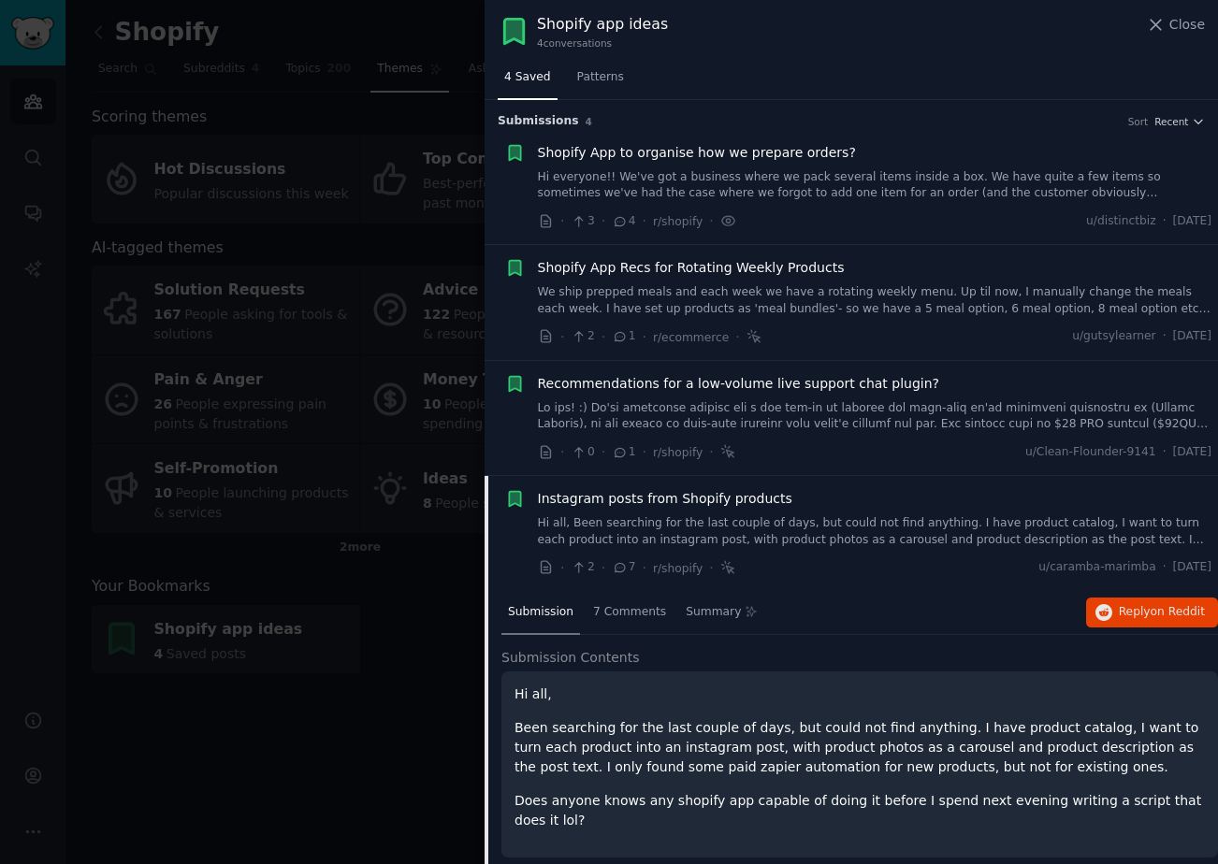
scroll to position [13, 0]
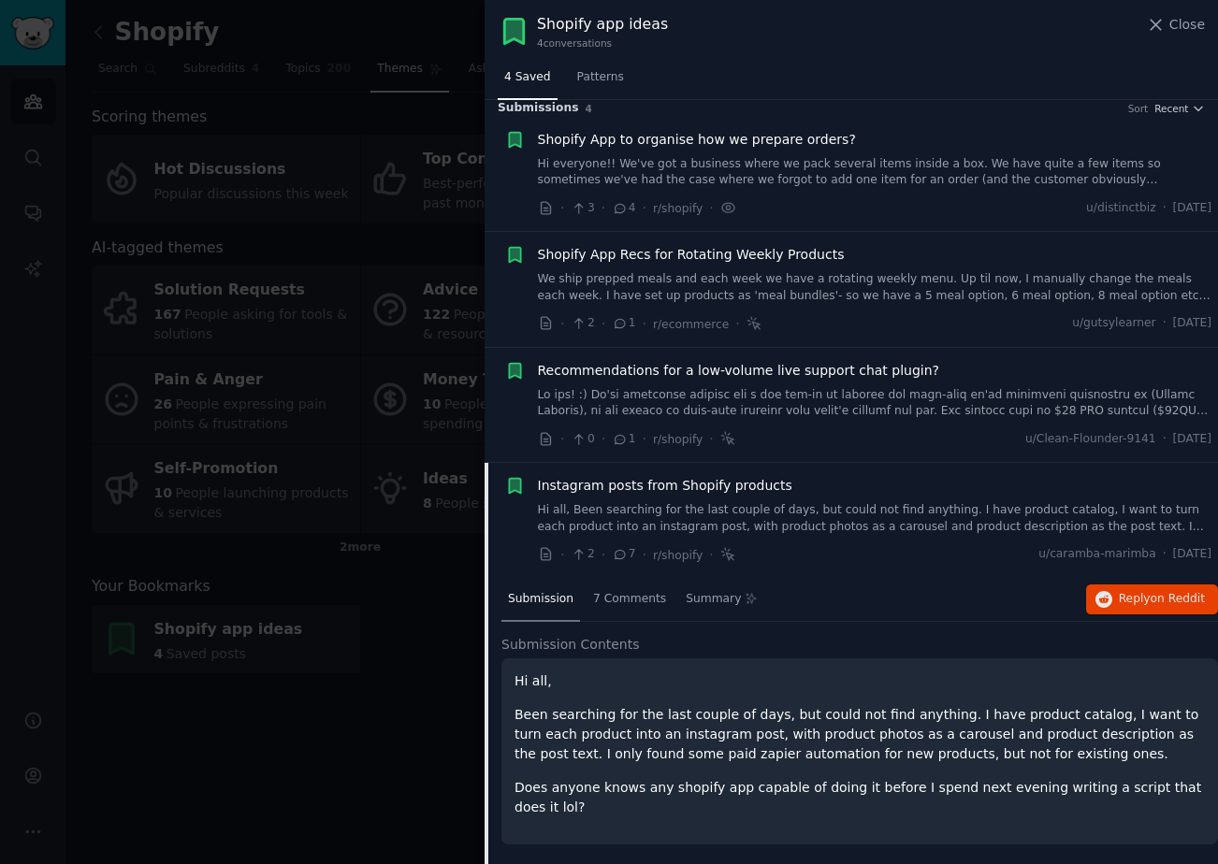
click at [850, 817] on div "Hi all, Been searching for the last couple of days, but could not find anything…" at bounding box center [859, 752] width 717 height 186
click at [646, 601] on span "7 Comments" at bounding box center [629, 599] width 73 height 17
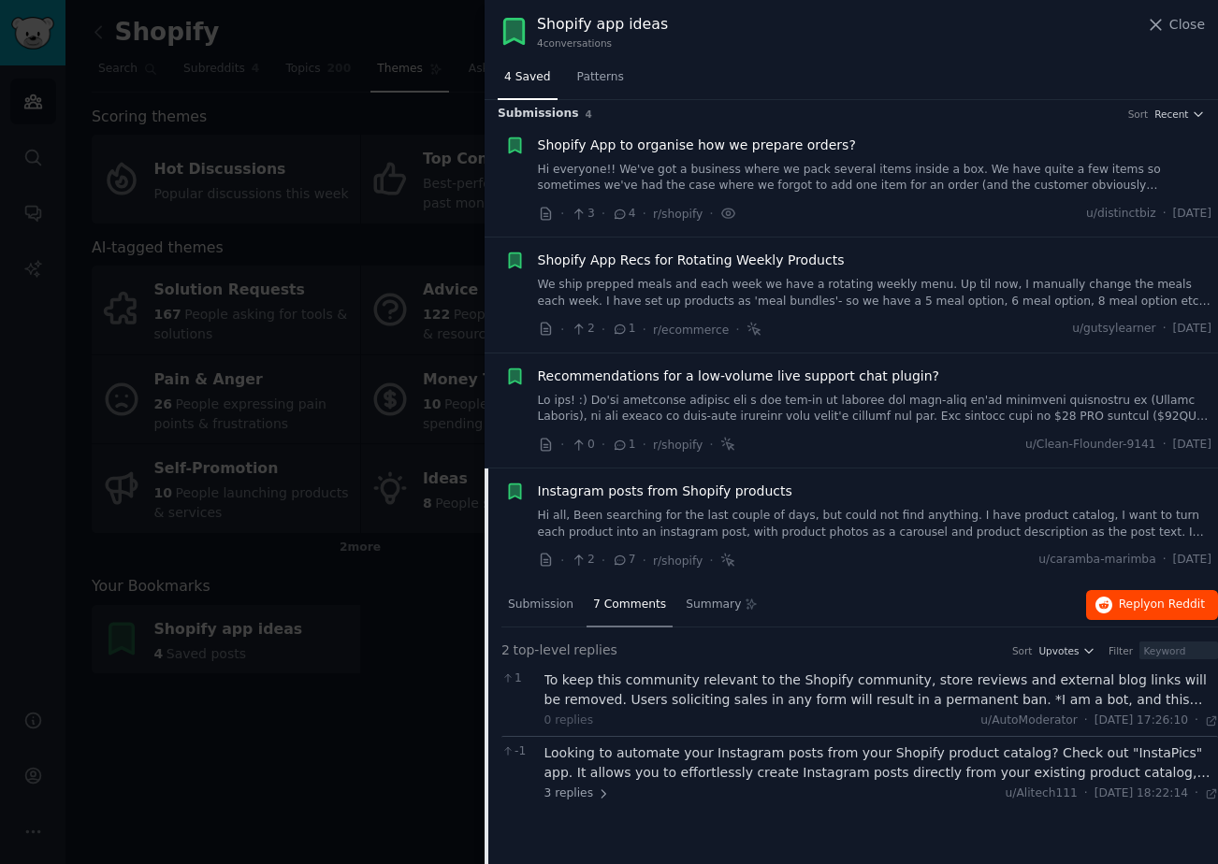
scroll to position [0, 0]
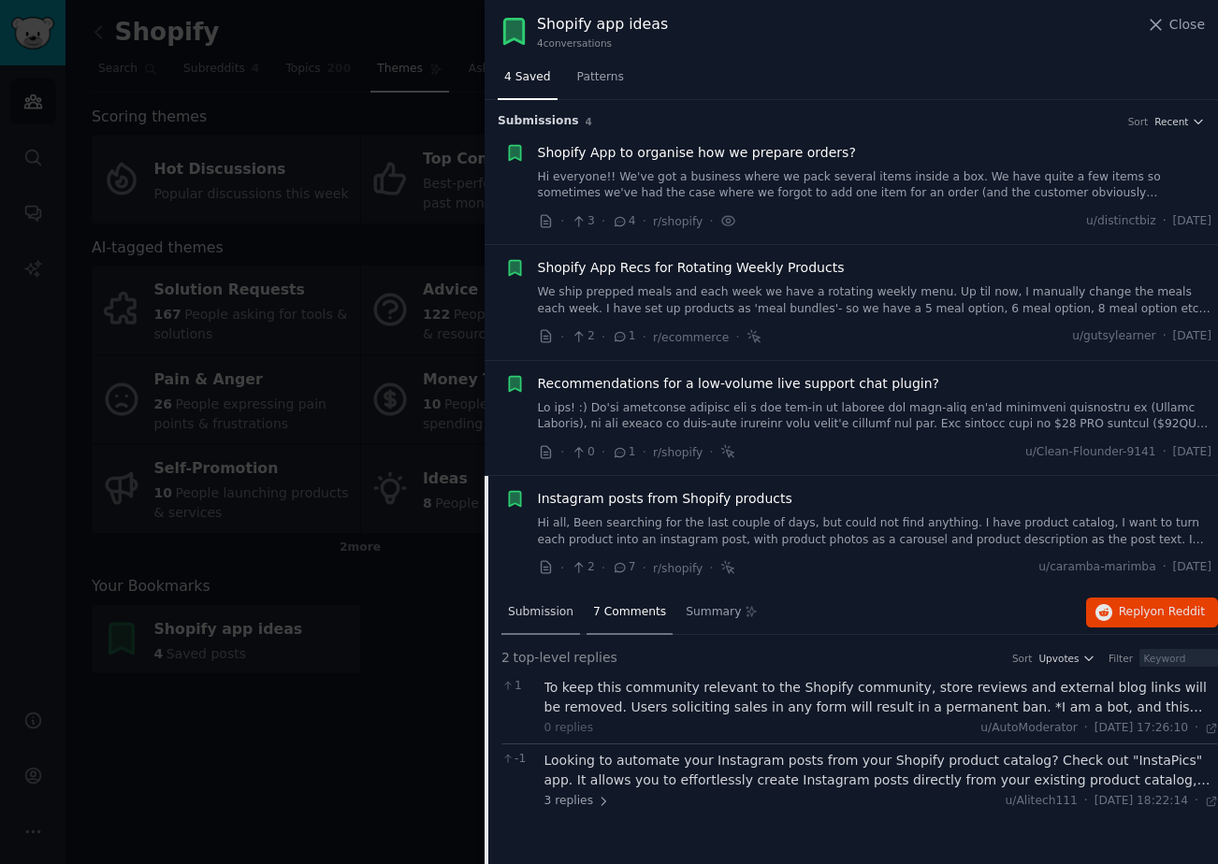
click at [556, 607] on span "Submission" at bounding box center [540, 612] width 65 height 17
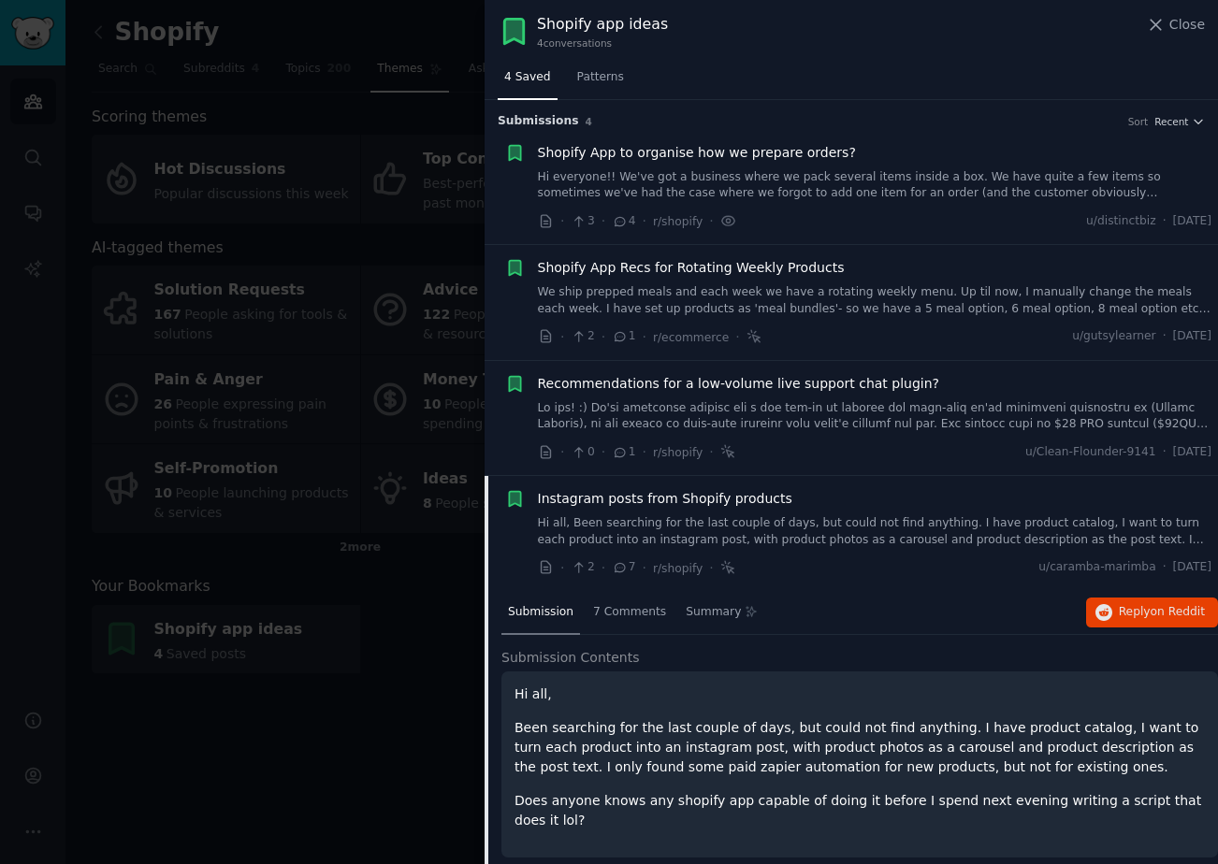
click at [466, 295] on div at bounding box center [609, 432] width 1218 height 864
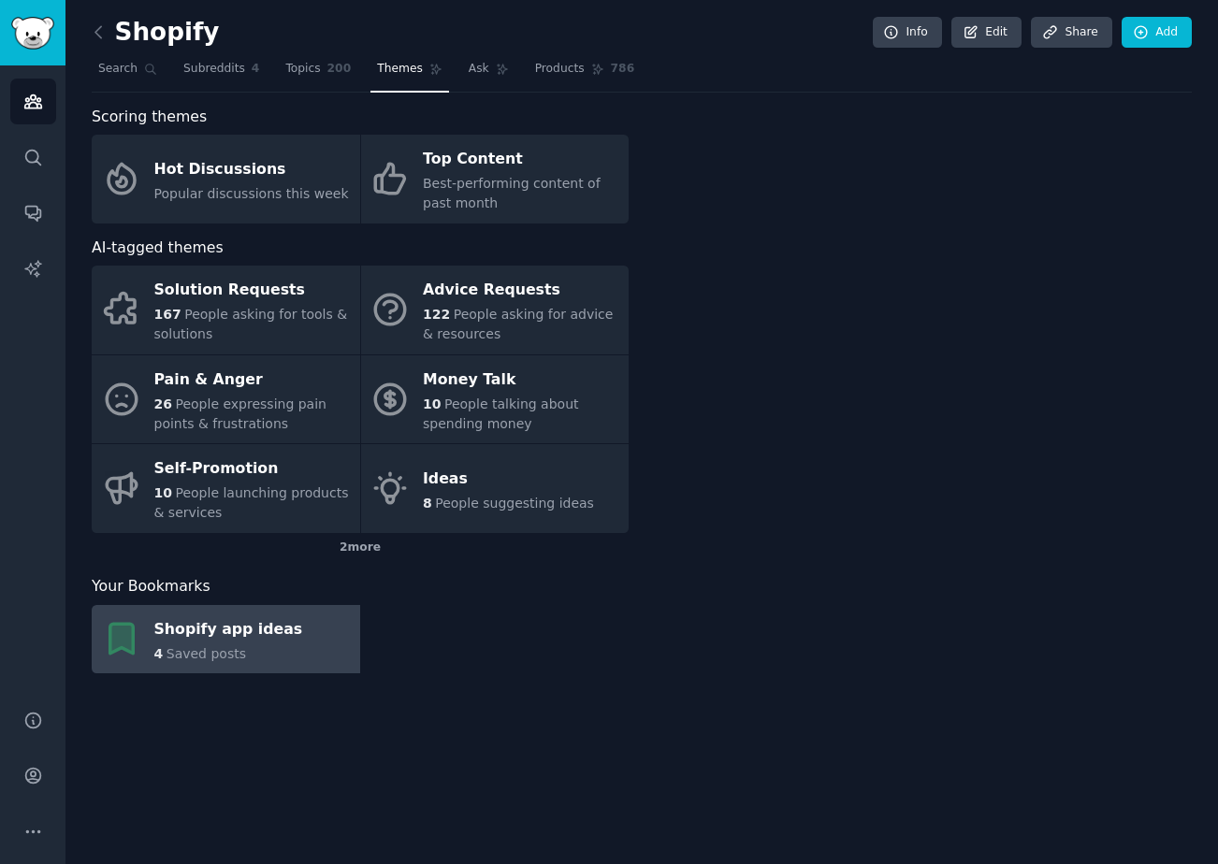
click at [244, 650] on div "4 Saved posts" at bounding box center [228, 654] width 149 height 20
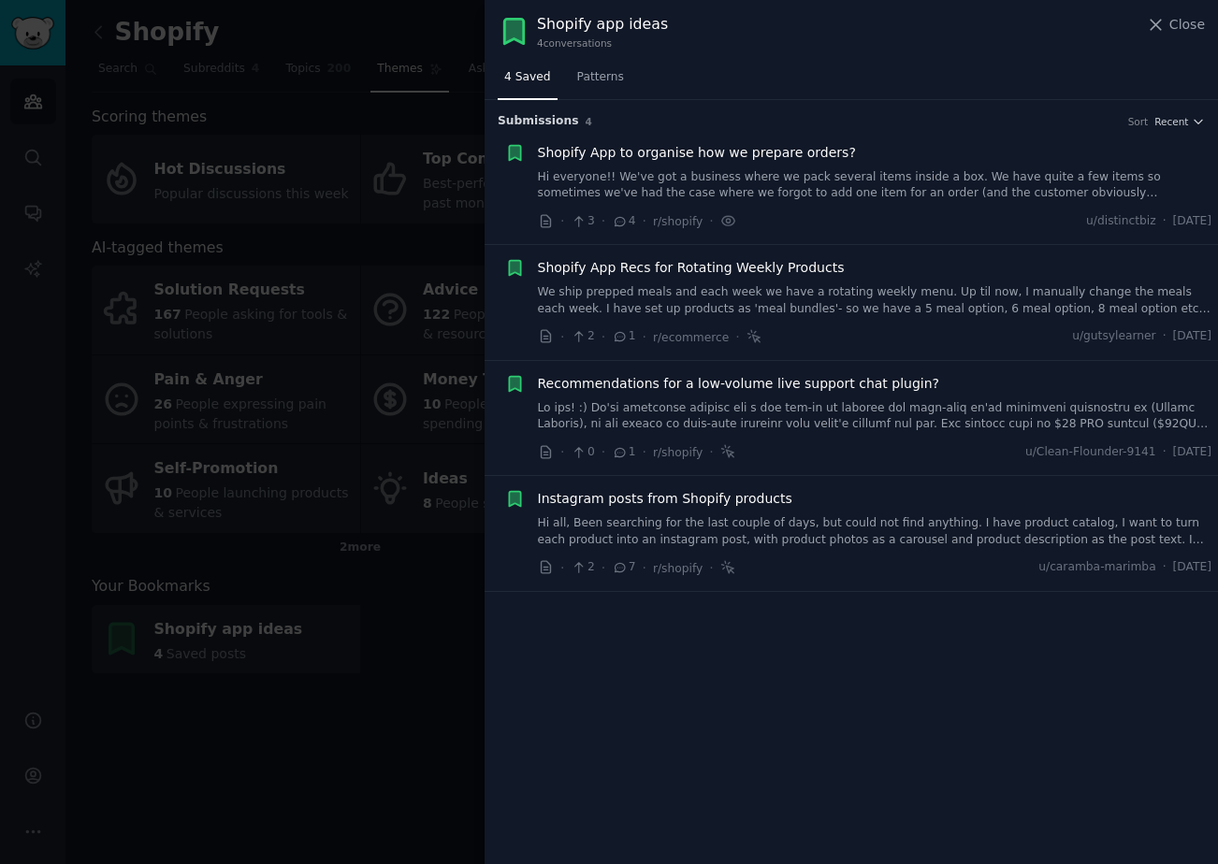
click at [701, 153] on span "Shopify App to organise how we prepare orders?" at bounding box center [697, 153] width 318 height 20
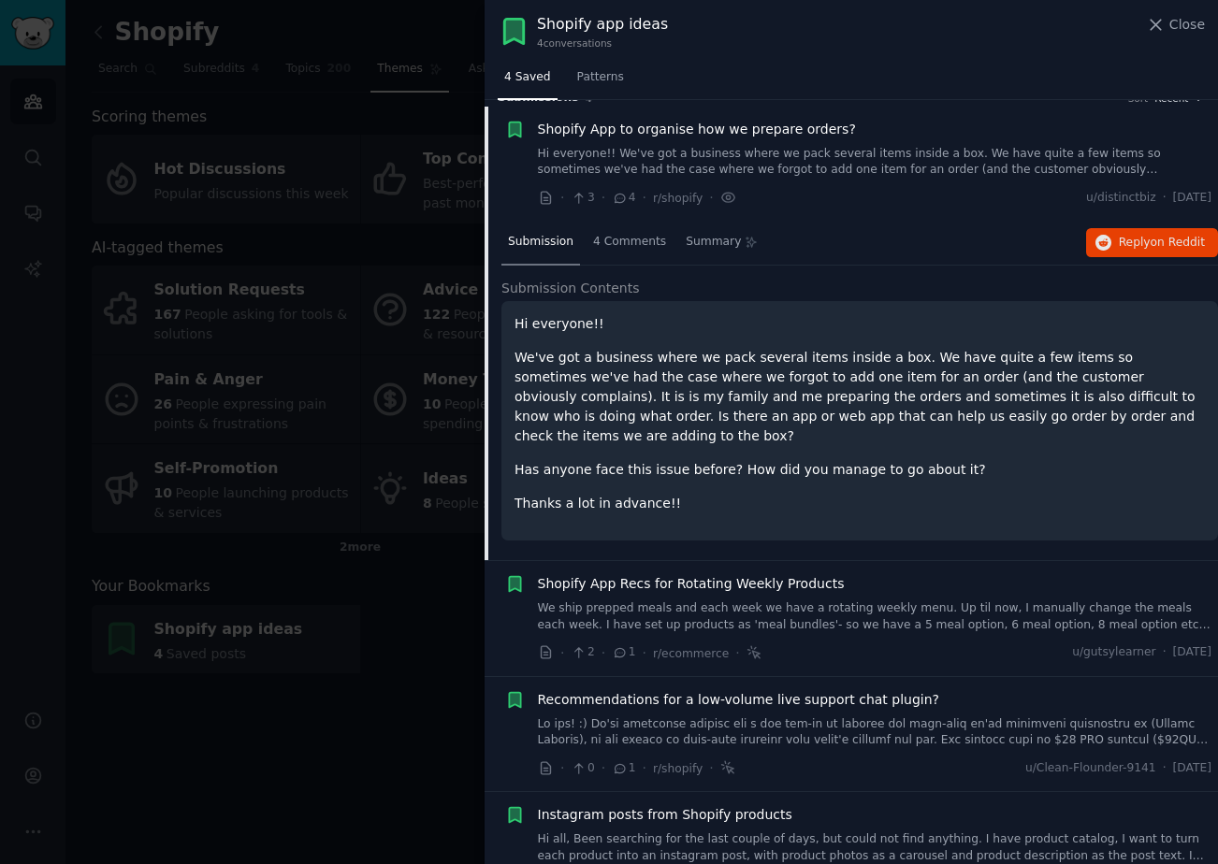
scroll to position [29, 0]
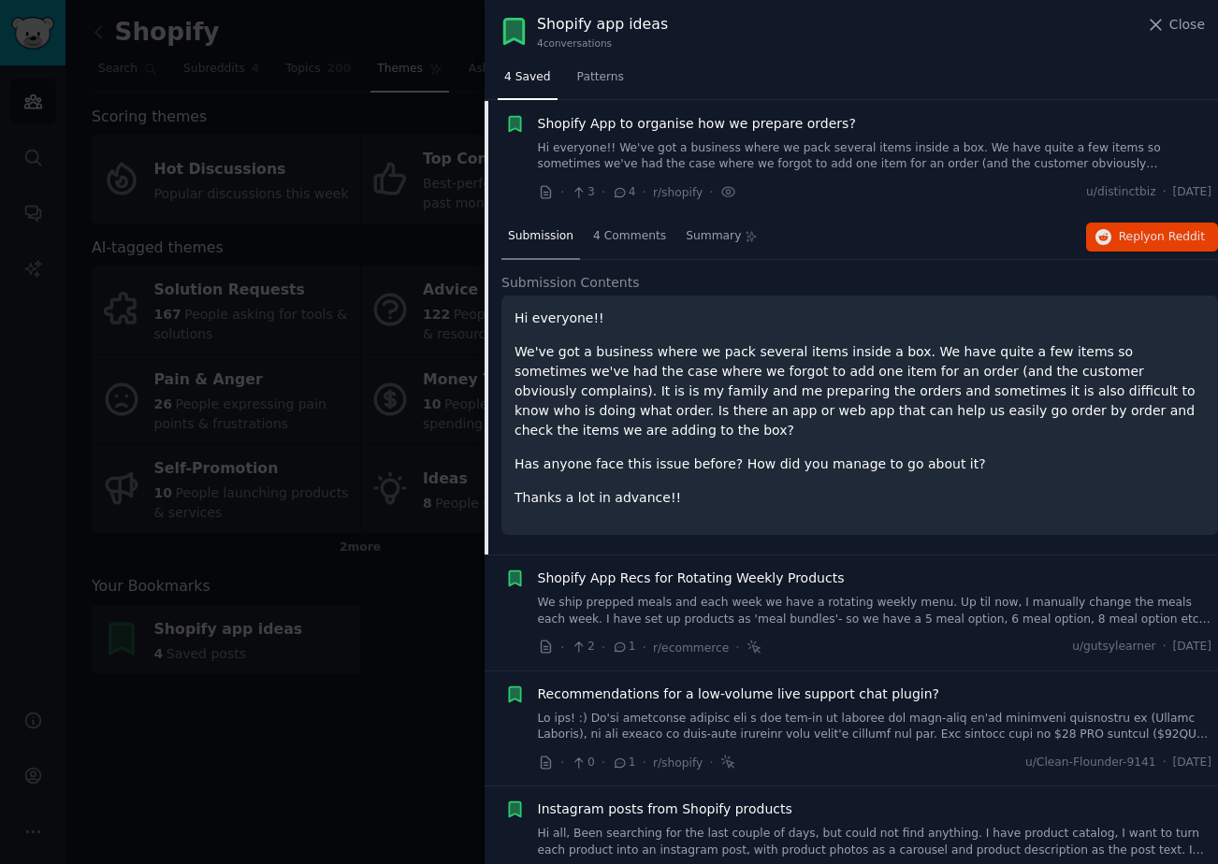
click at [545, 85] on link "4 Saved" at bounding box center [528, 82] width 60 height 38
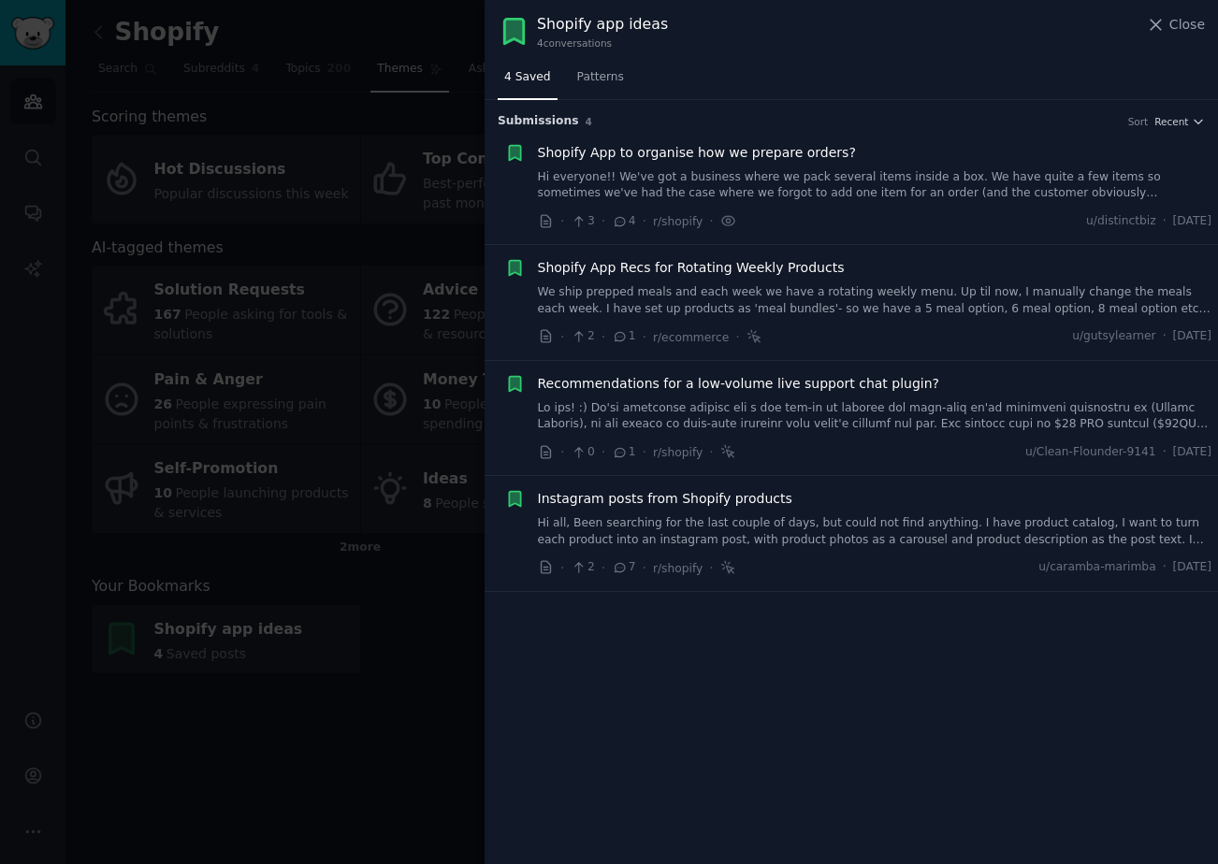
click at [397, 657] on div at bounding box center [609, 432] width 1218 height 864
